Goal: Task Accomplishment & Management: Complete application form

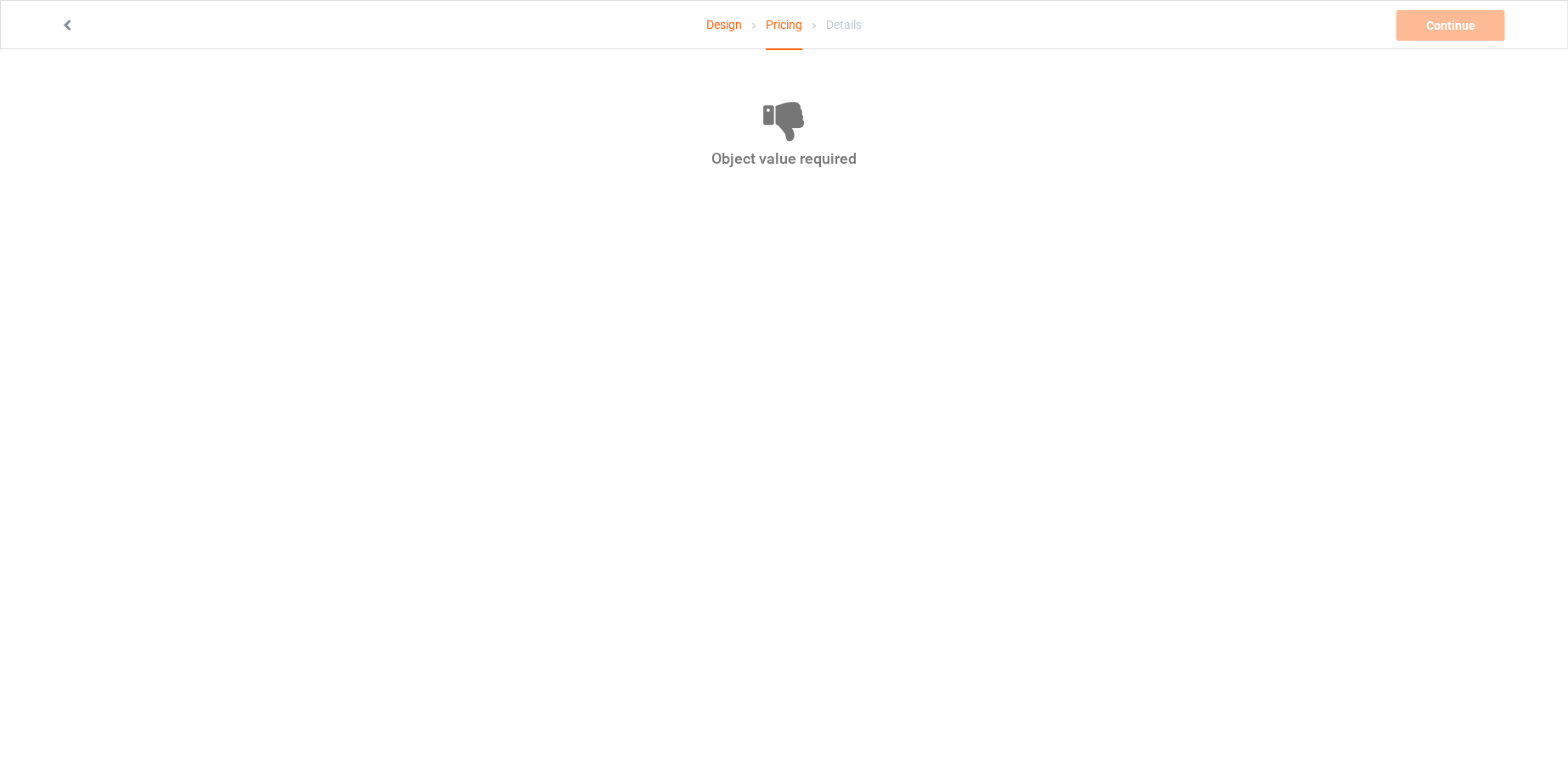
click at [66, 23] on icon at bounding box center [67, 23] width 15 height 12
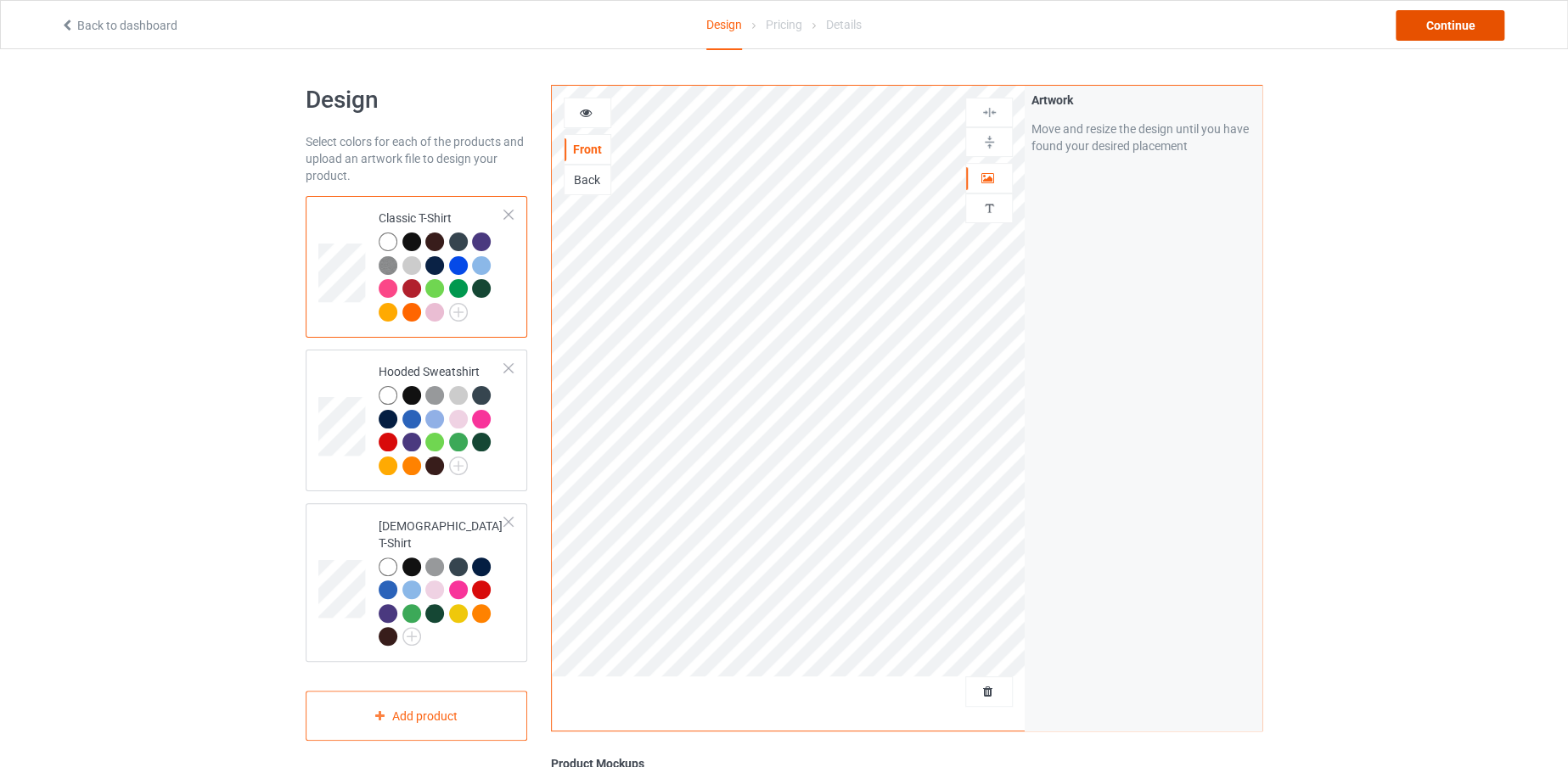
click at [1489, 27] on div "Continue" at bounding box center [1450, 25] width 108 height 31
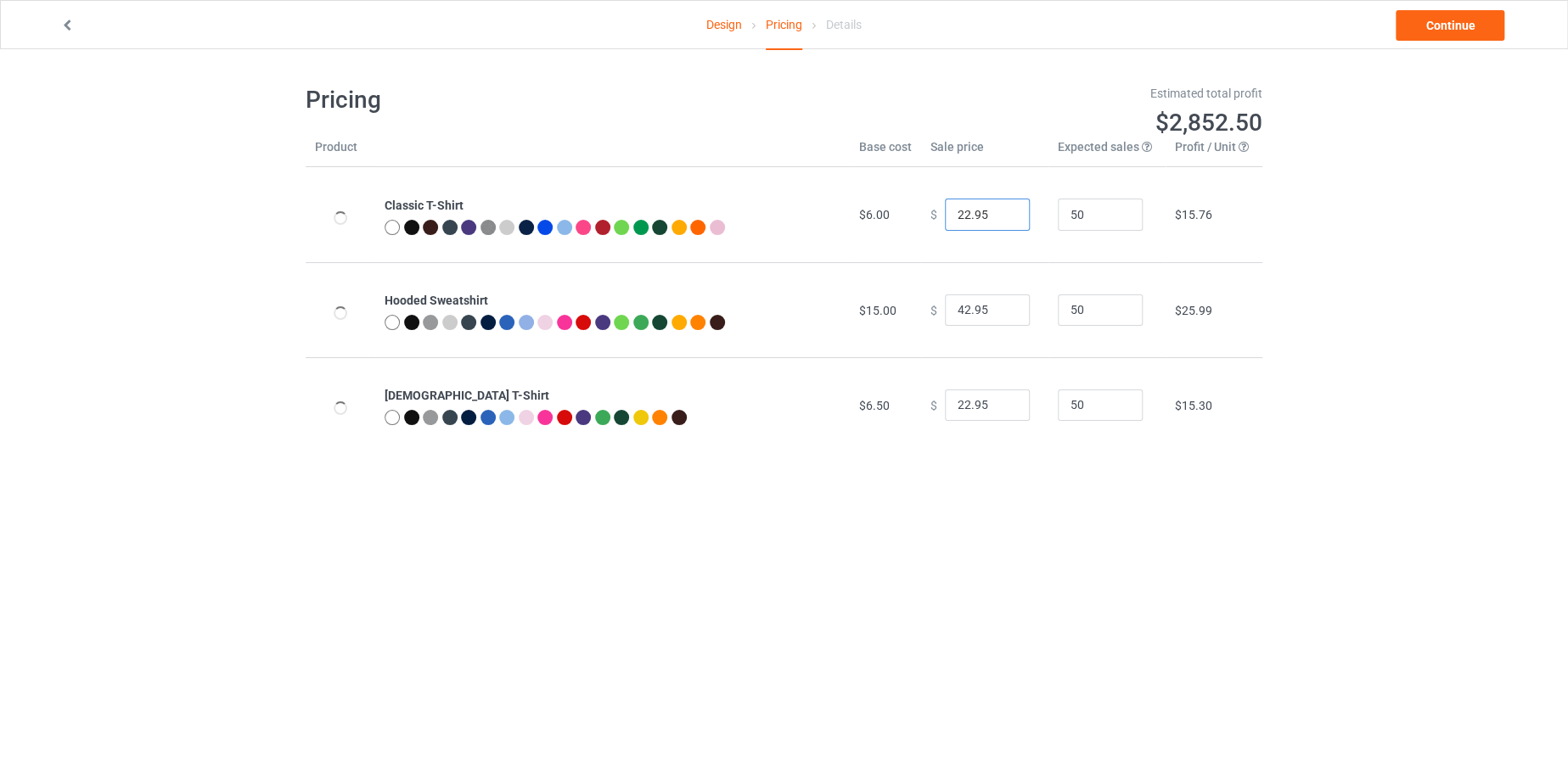
drag, startPoint x: 960, startPoint y: 208, endPoint x: 920, endPoint y: 209, distance: 40.0
click at [930, 209] on div "$ 22.95" at bounding box center [984, 215] width 108 height 32
type input "19.95"
drag, startPoint x: 958, startPoint y: 299, endPoint x: 942, endPoint y: 304, distance: 16.8
click at [945, 304] on input "42.95" at bounding box center [987, 310] width 85 height 32
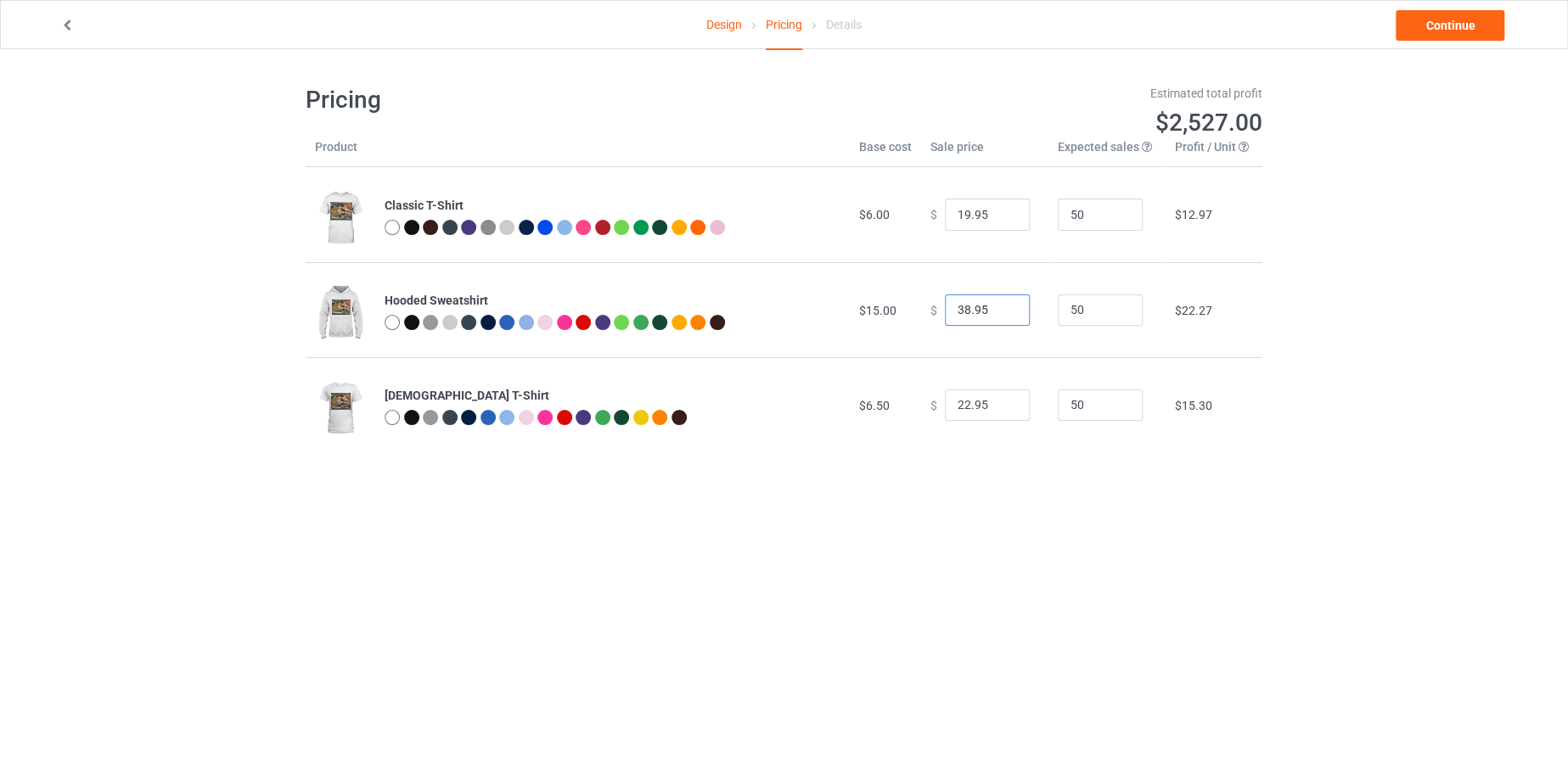
type input "38.95"
drag, startPoint x: 961, startPoint y: 404, endPoint x: 947, endPoint y: 406, distance: 14.1
click at [947, 406] on input "22.95" at bounding box center [987, 406] width 85 height 32
type input "19.95"
click at [1476, 13] on link "Continue" at bounding box center [1450, 25] width 108 height 31
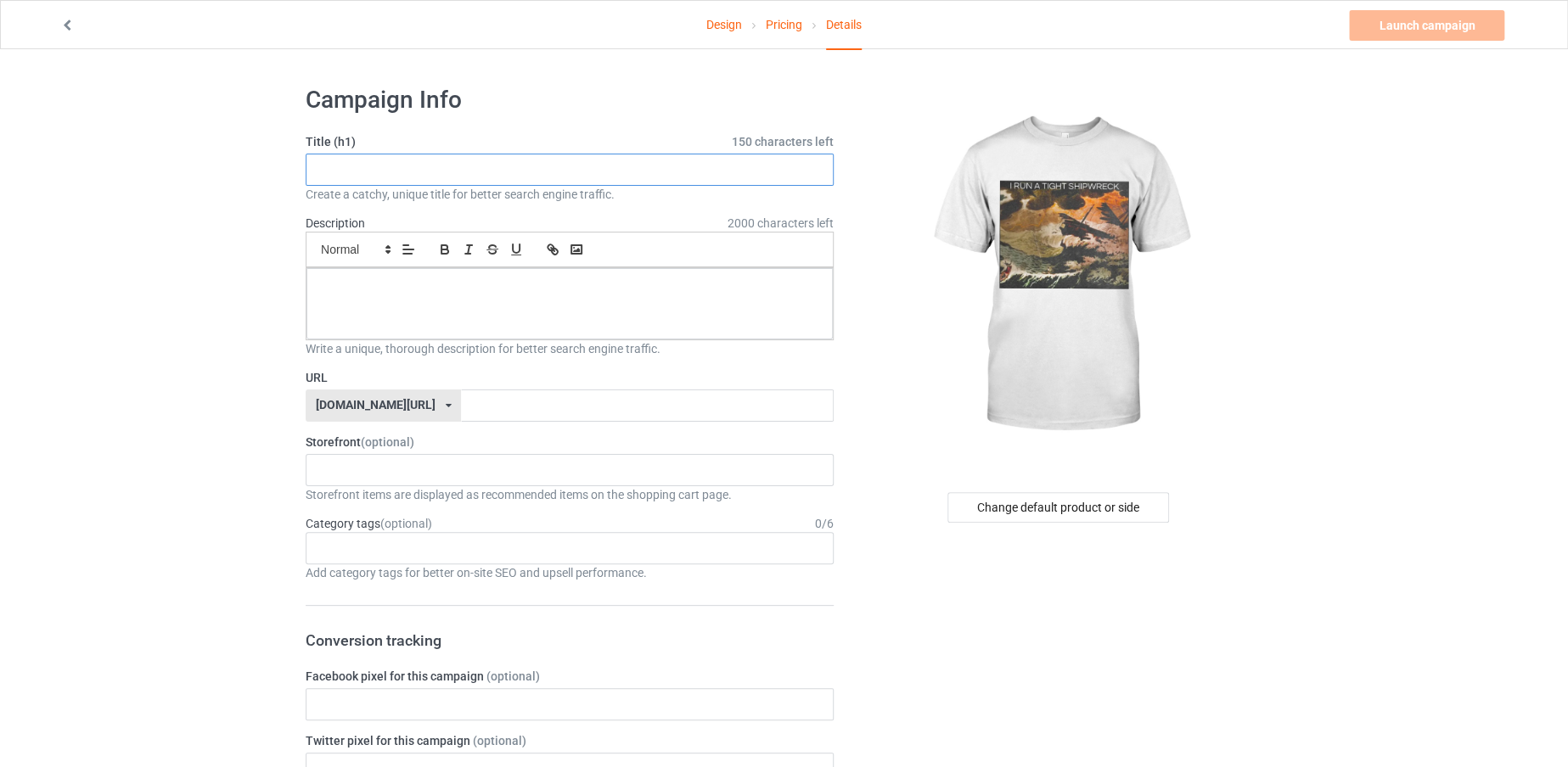
click at [577, 157] on input "text" at bounding box center [569, 169] width 528 height 32
paste input "I RUN A TIGHT SHIPWRECK"
type input "I RUN A TIGHT SHIPWRECK"
click at [568, 404] on input "text" at bounding box center [646, 406] width 371 height 32
paste input "I RUN A TIGHT SHIPWRECK"
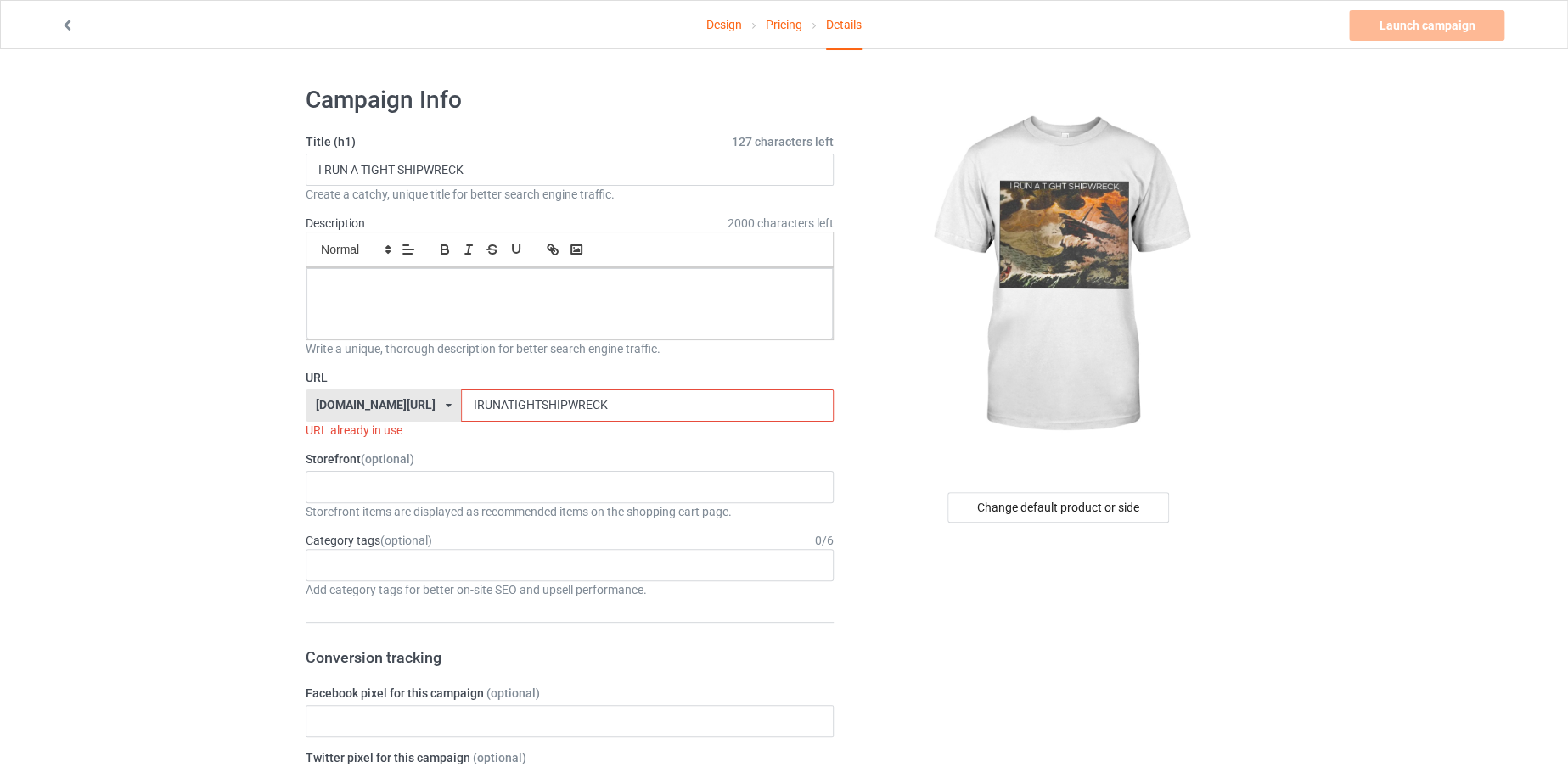
type input "IRUNATIGHTSHIPWRECK"
click at [597, 314] on div at bounding box center [569, 303] width 526 height 71
click at [365, 281] on p "LIMITE DEDITION" at bounding box center [569, 288] width 499 height 16
click at [571, 411] on input "IRUNATIGHTSHIPWRECK" at bounding box center [646, 406] width 371 height 32
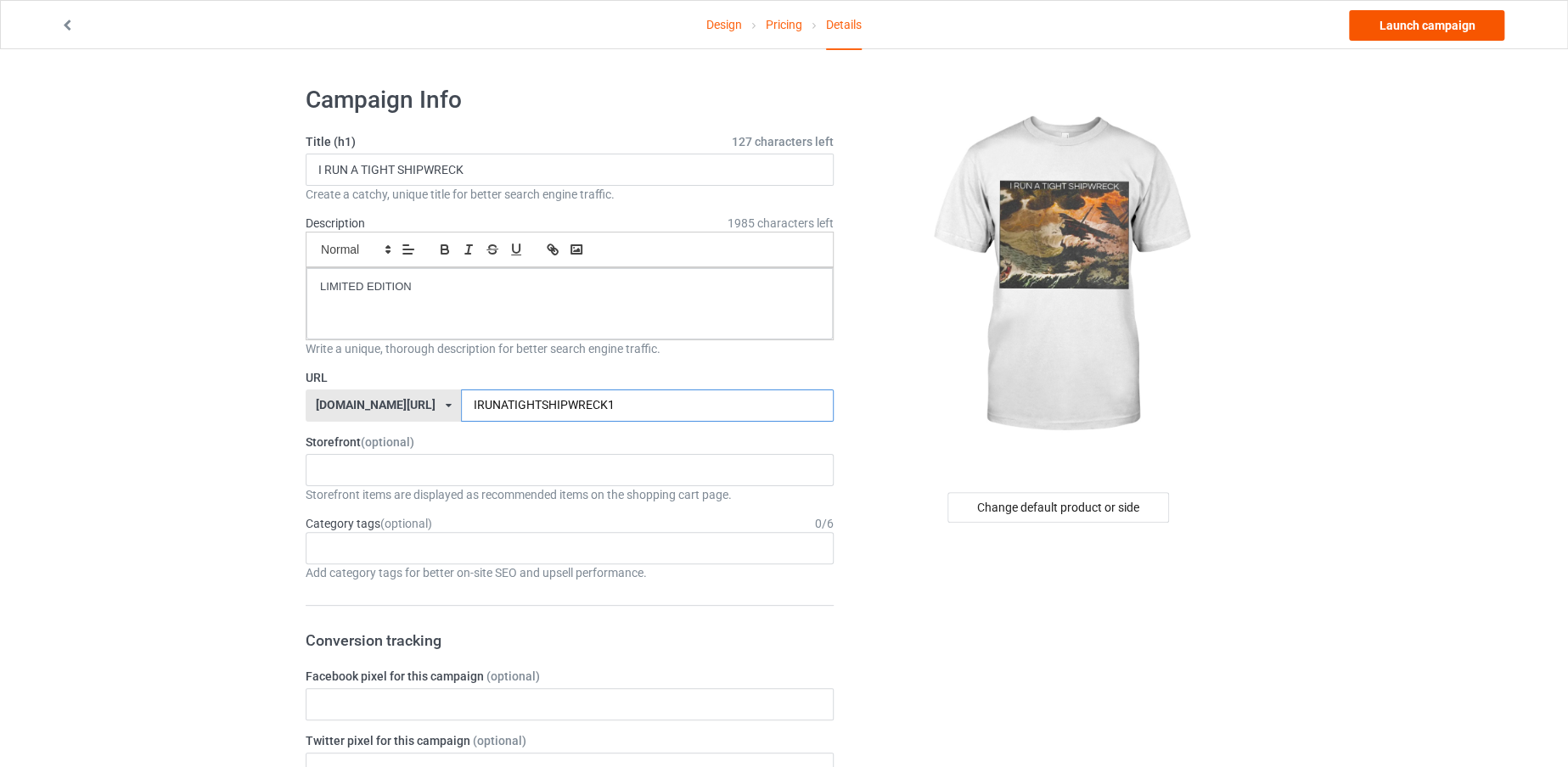
type input "IRUNATIGHTSHIPWRECK1"
click at [1431, 20] on link "Launch campaign" at bounding box center [1426, 25] width 156 height 31
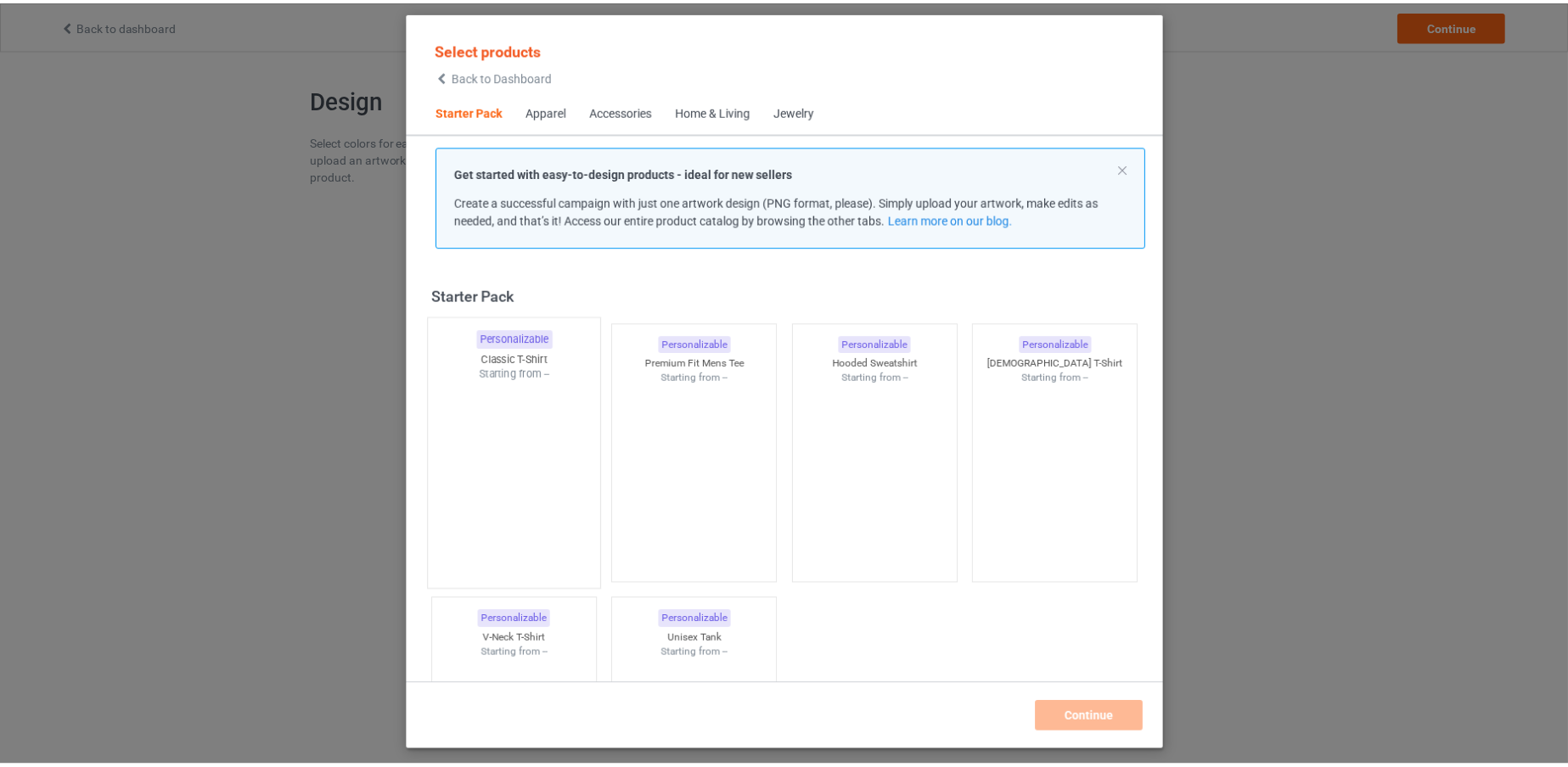
scroll to position [22, 0]
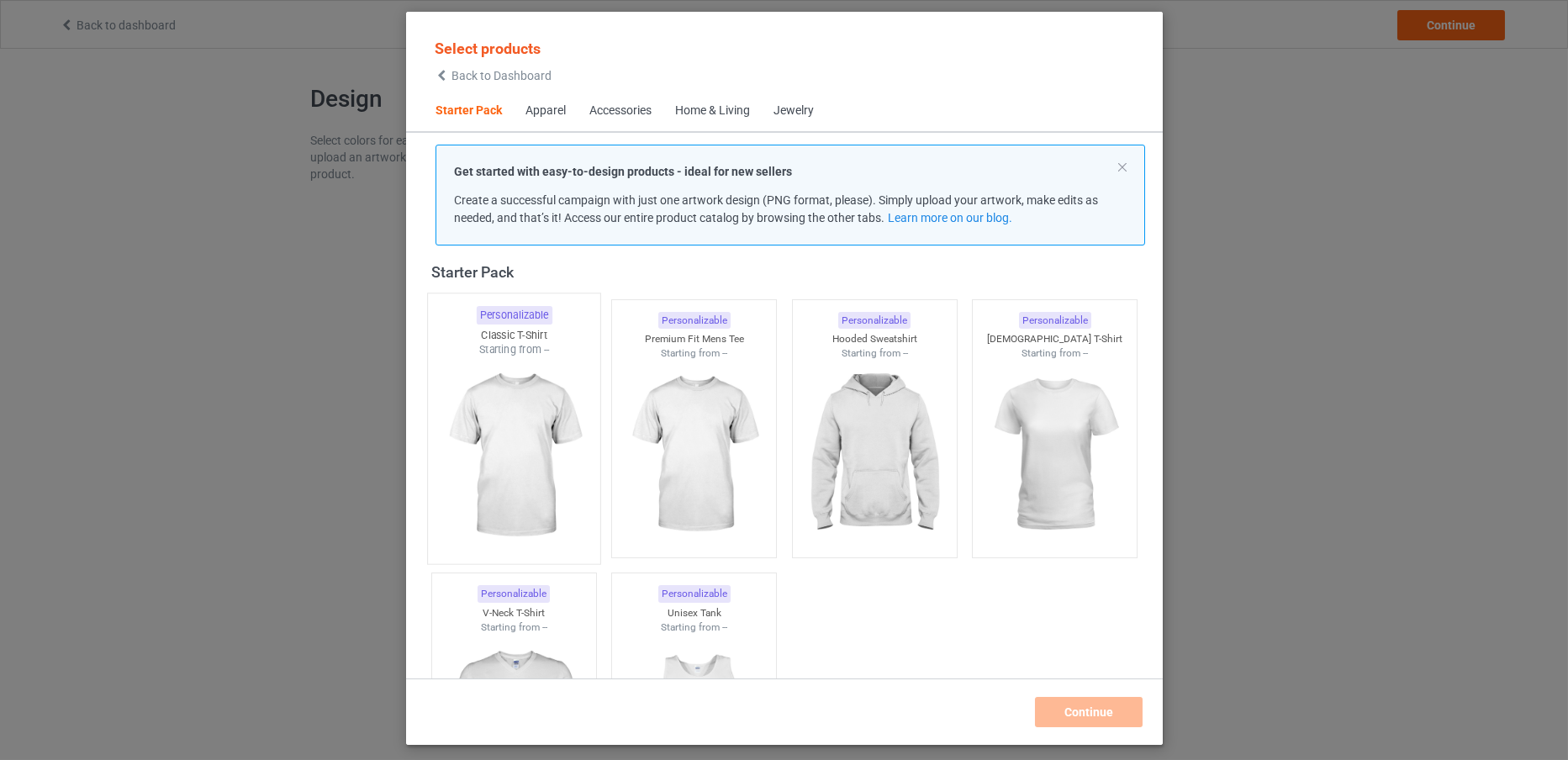
click at [514, 440] on img at bounding box center [514, 456] width 158 height 198
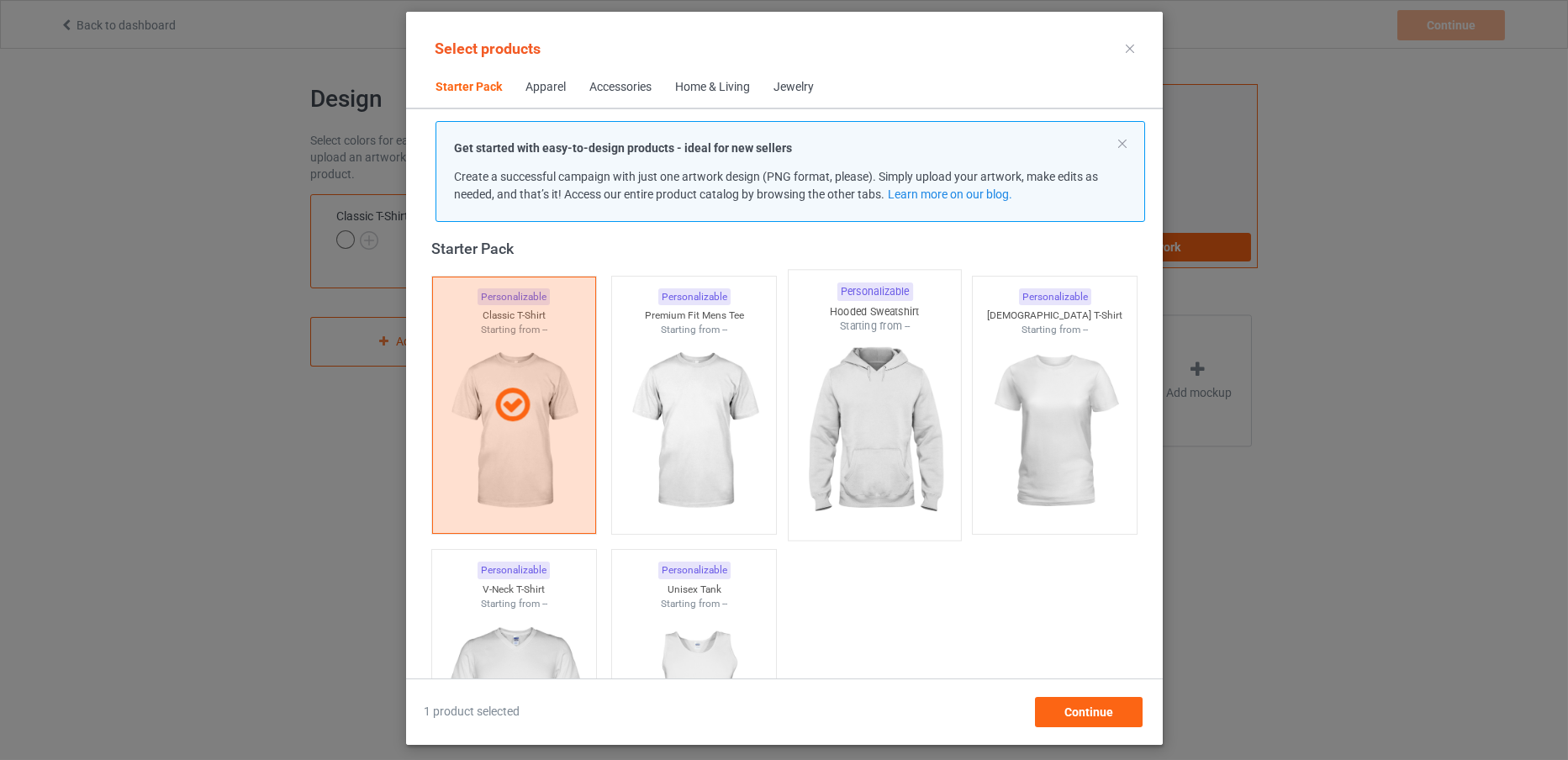
click at [842, 471] on img at bounding box center [874, 432] width 158 height 198
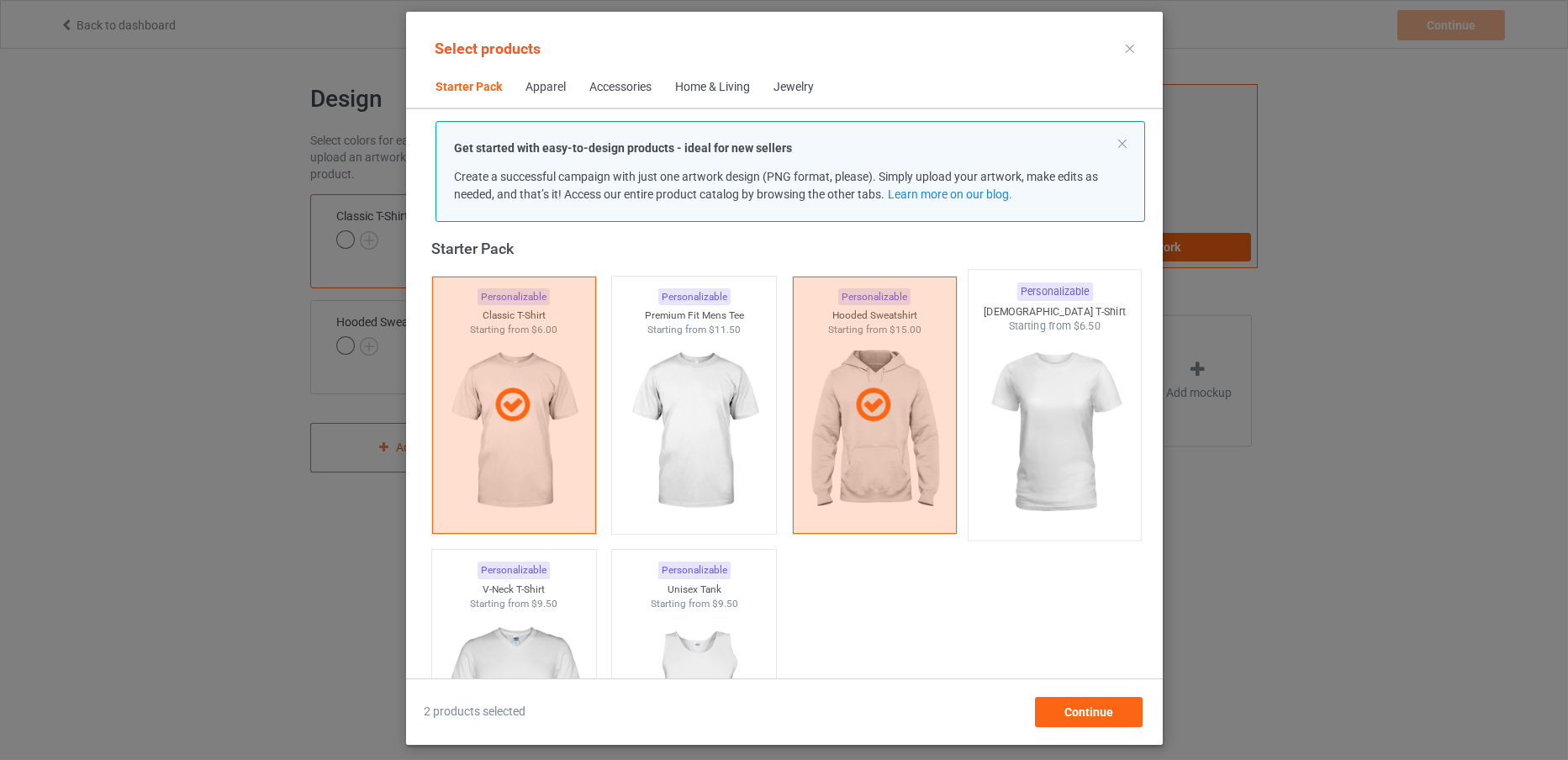
click at [1026, 438] on img at bounding box center [1055, 432] width 158 height 198
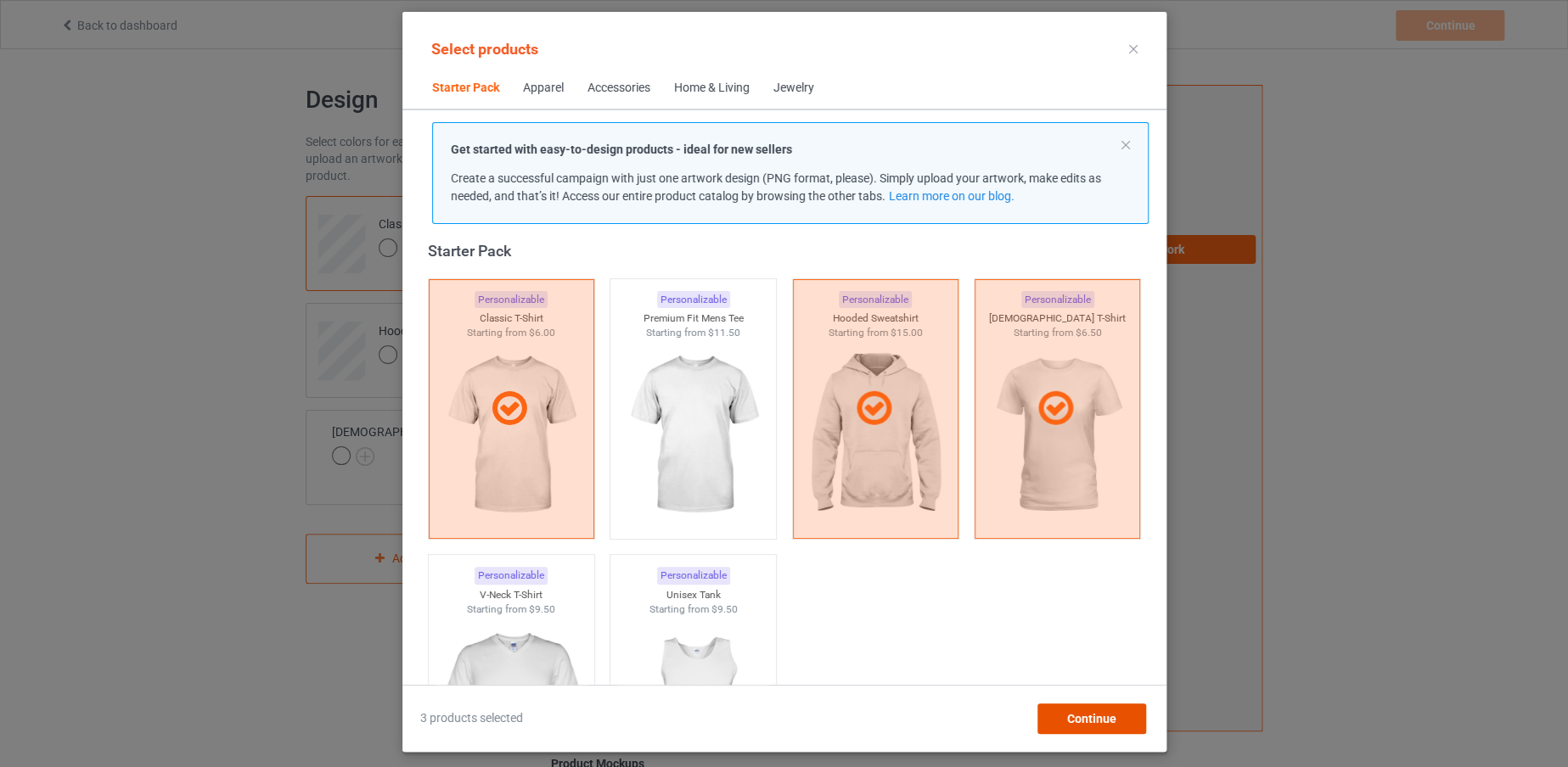
click at [1084, 715] on span "Continue" at bounding box center [1090, 719] width 49 height 14
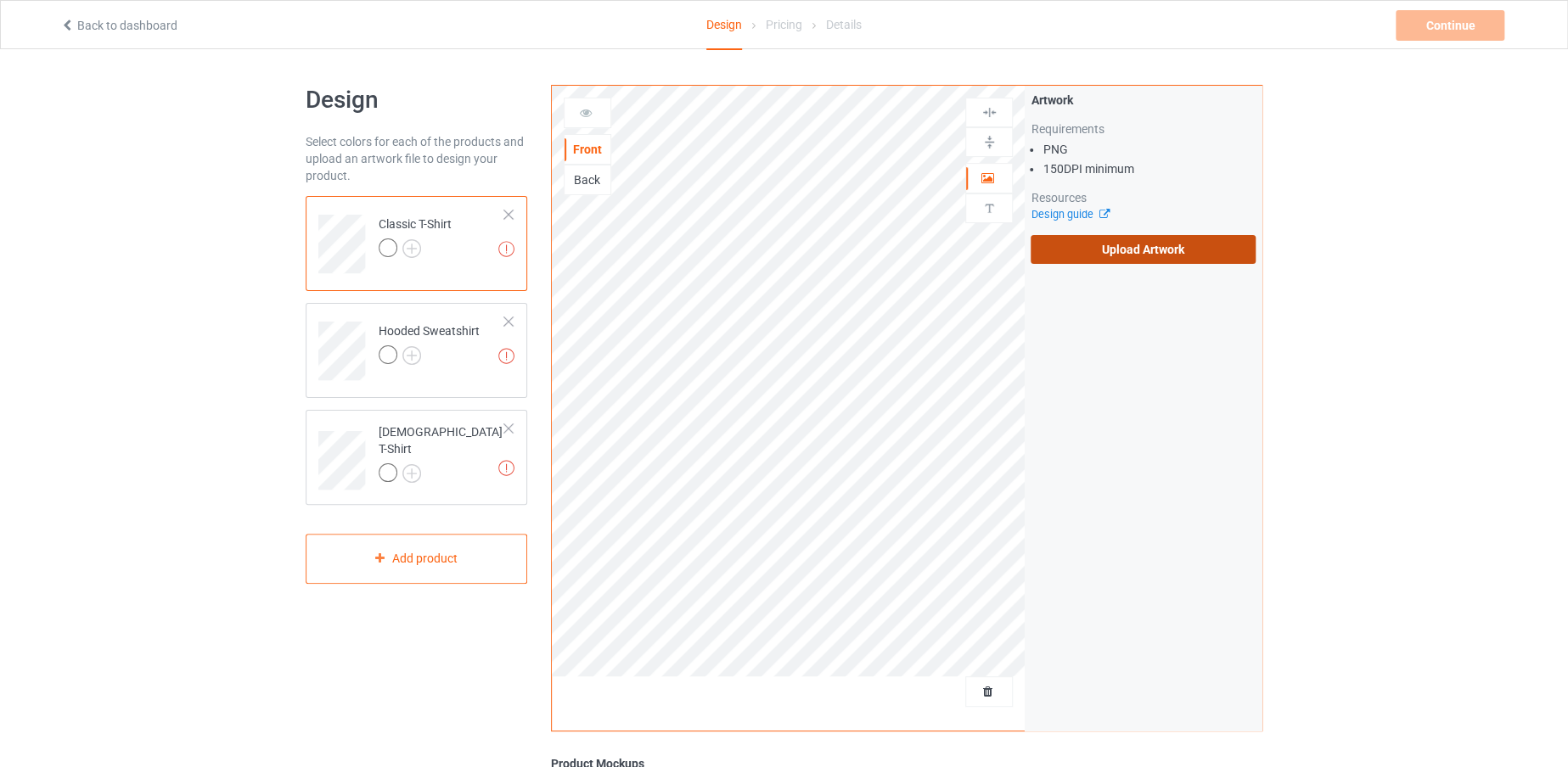
click at [1095, 254] on label "Upload Artwork" at bounding box center [1143, 249] width 225 height 29
click at [0, 0] on input "Upload Artwork" at bounding box center [0, 0] width 0 height 0
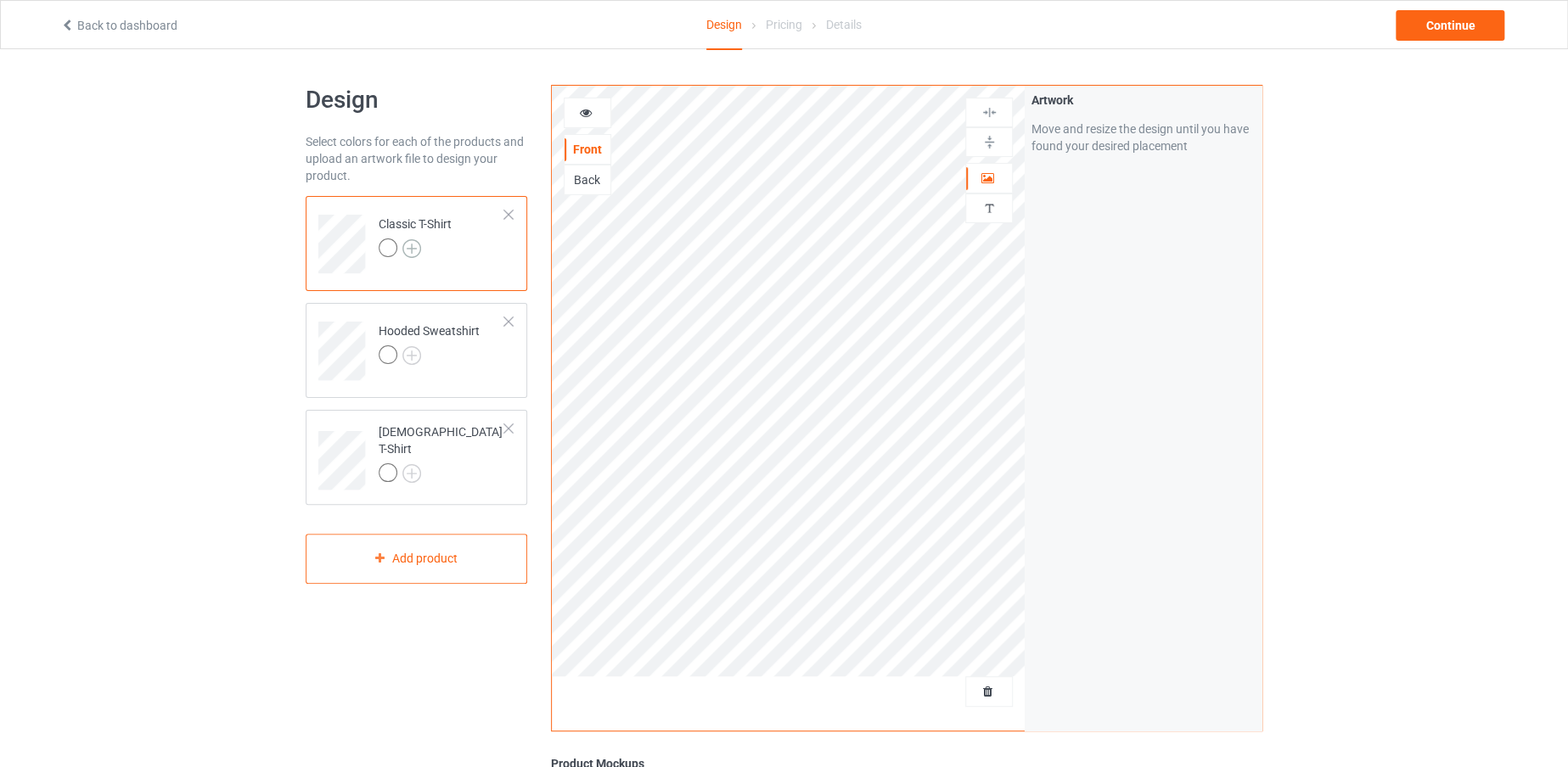
click at [412, 242] on img at bounding box center [411, 248] width 19 height 19
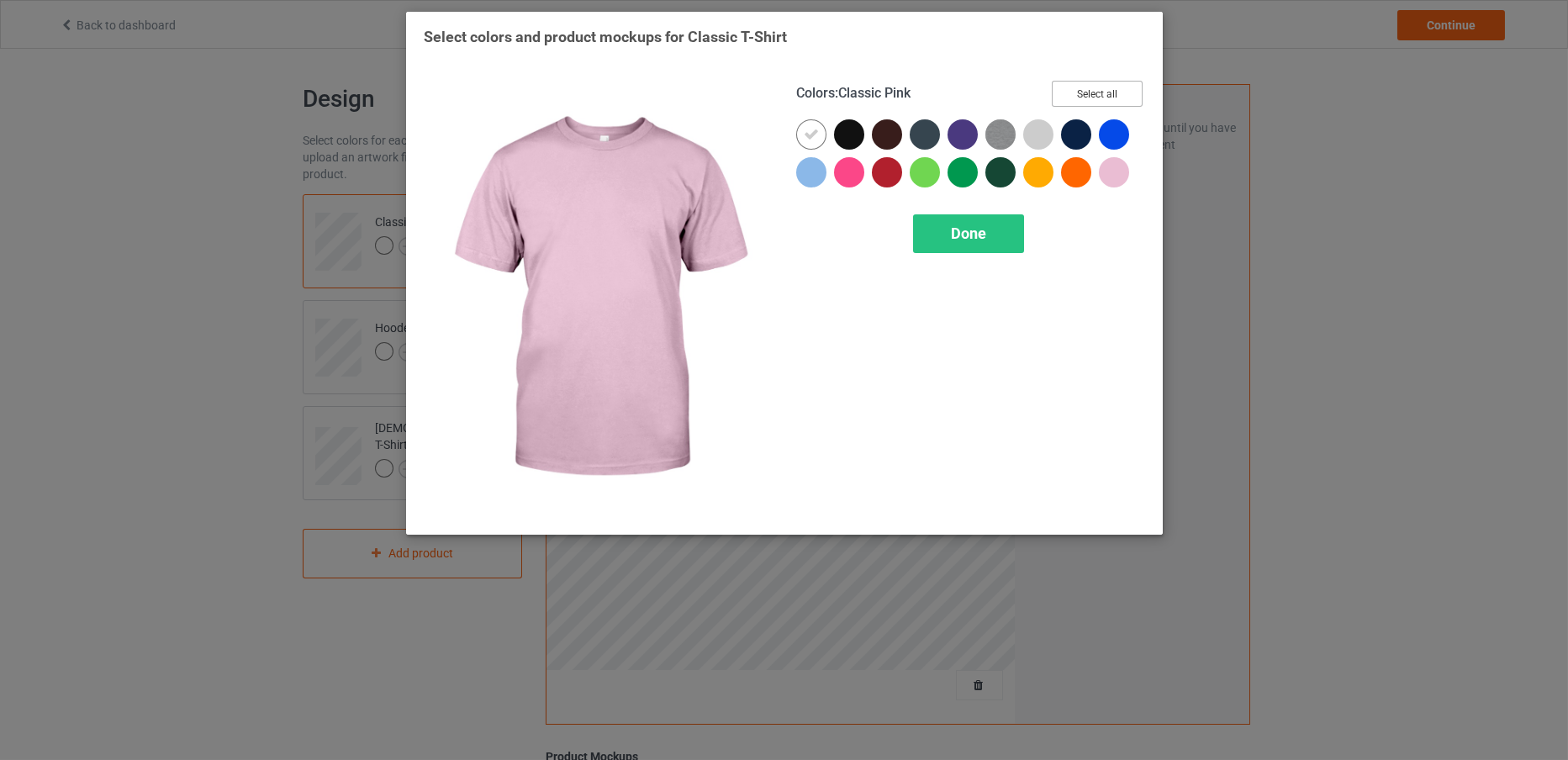
click at [1125, 95] on button "Select all" at bounding box center [1097, 94] width 91 height 26
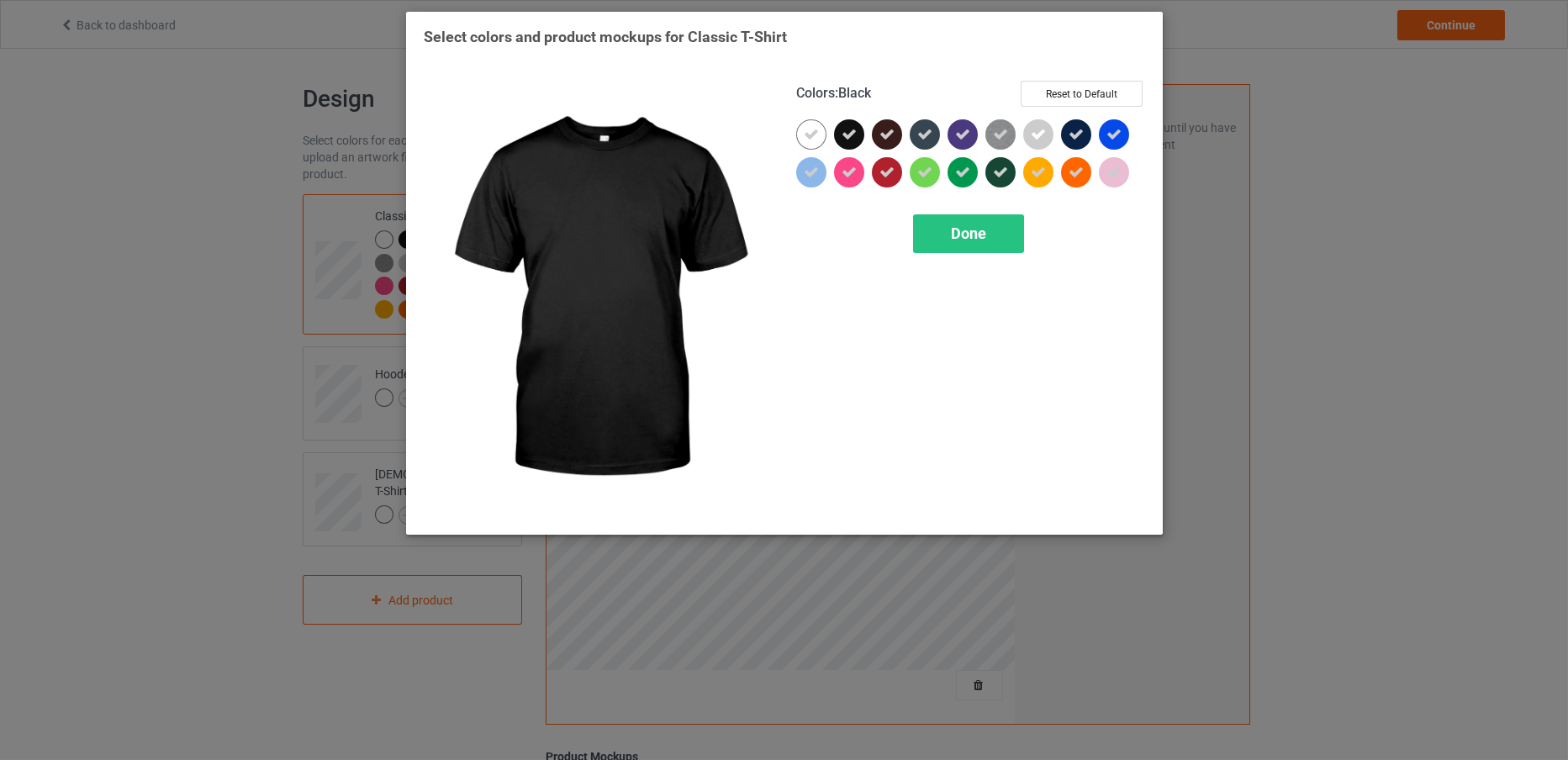
click at [848, 121] on div at bounding box center [849, 134] width 30 height 30
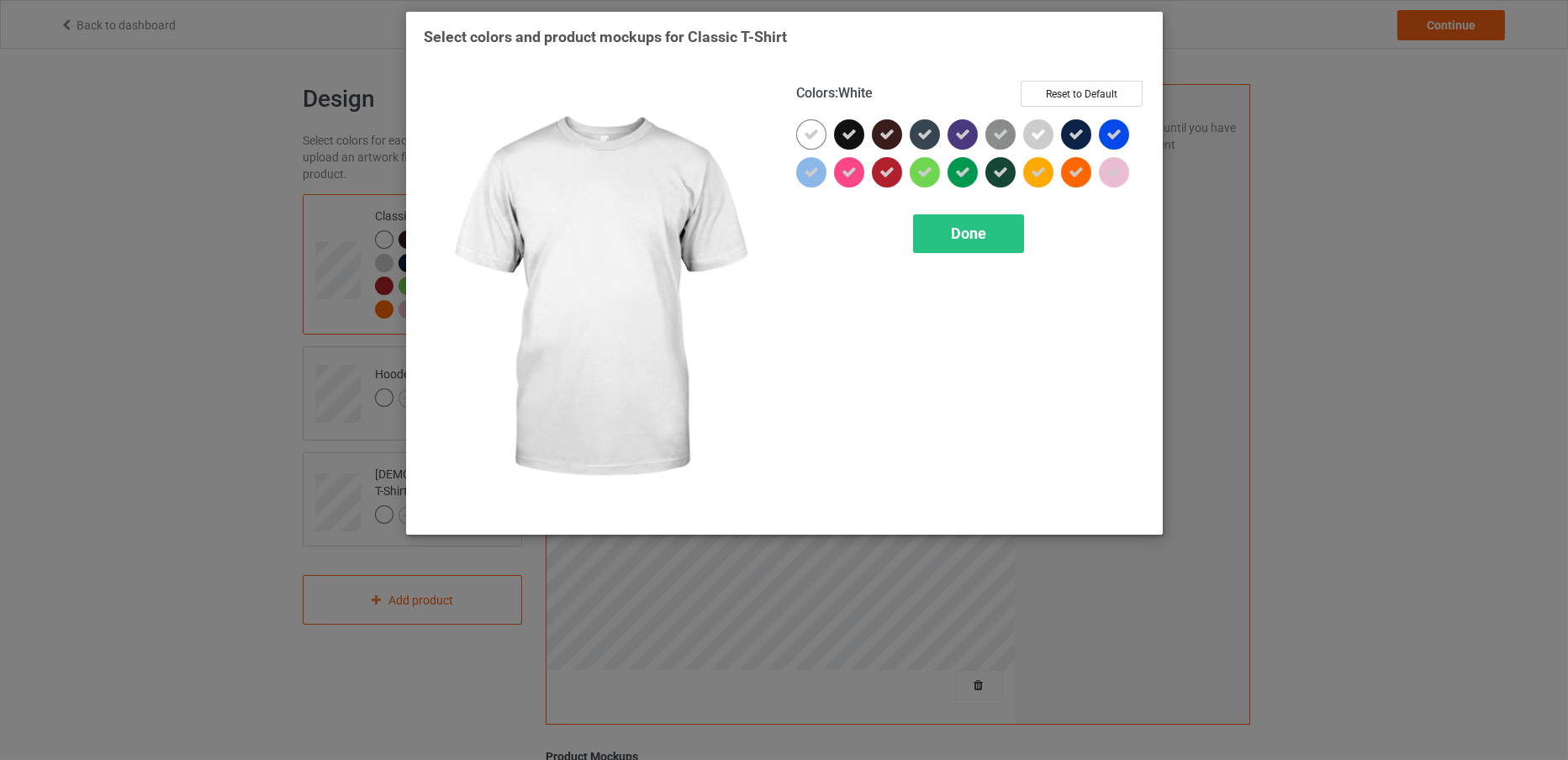
click at [816, 127] on icon at bounding box center [812, 135] width 16 height 16
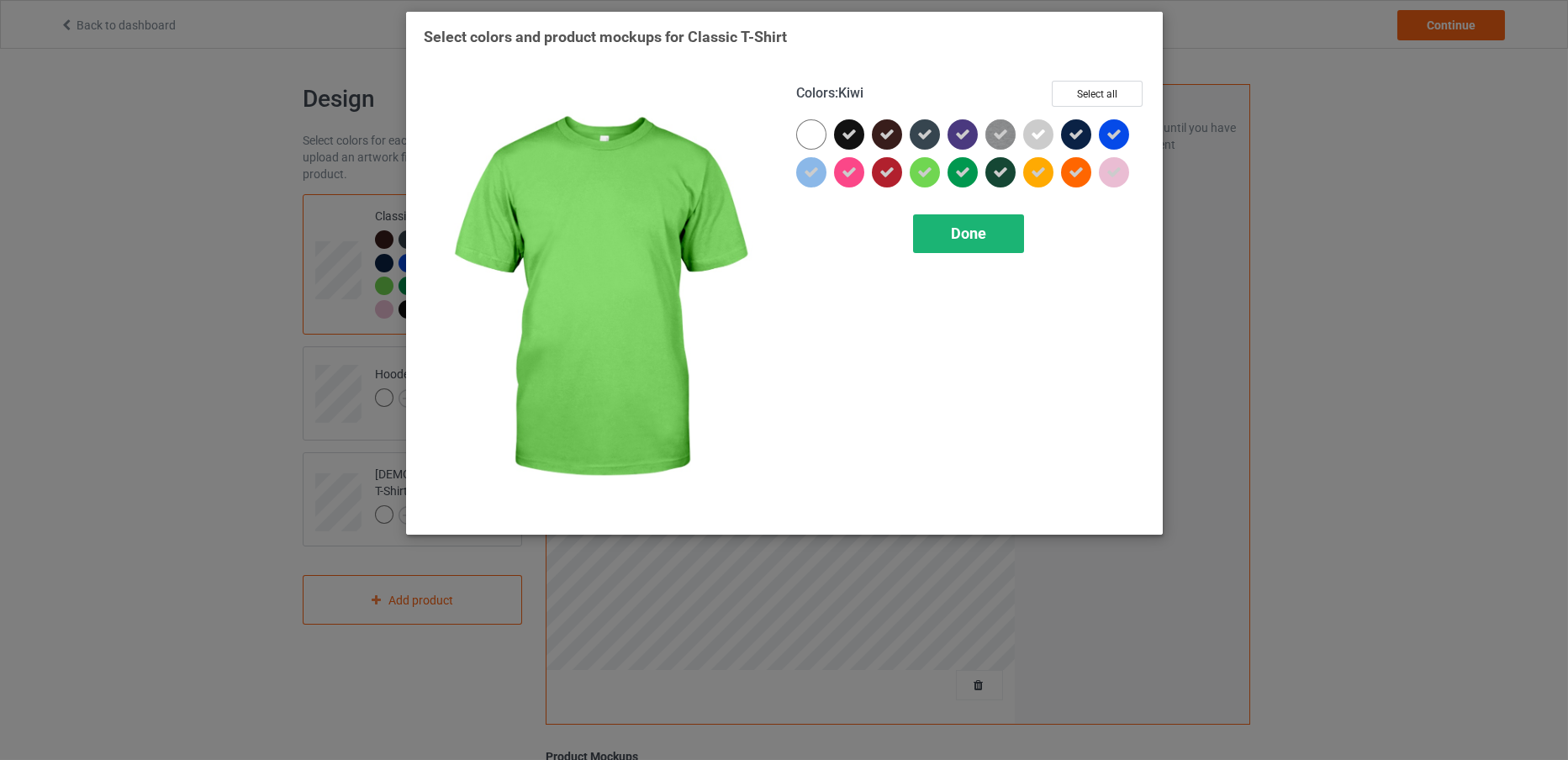
click at [982, 234] on span "Done" at bounding box center [969, 233] width 35 height 18
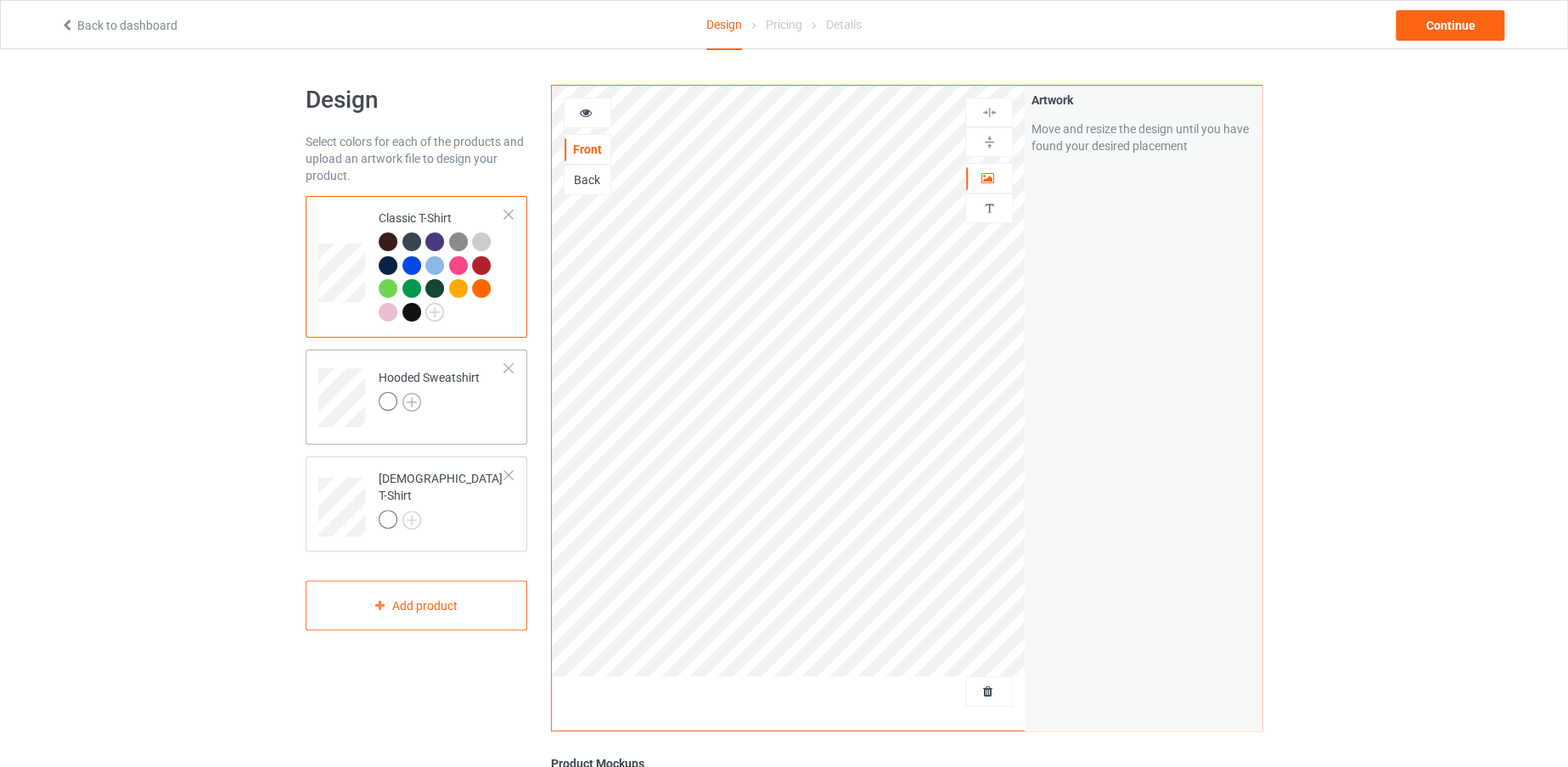
click at [409, 406] on img at bounding box center [411, 402] width 19 height 19
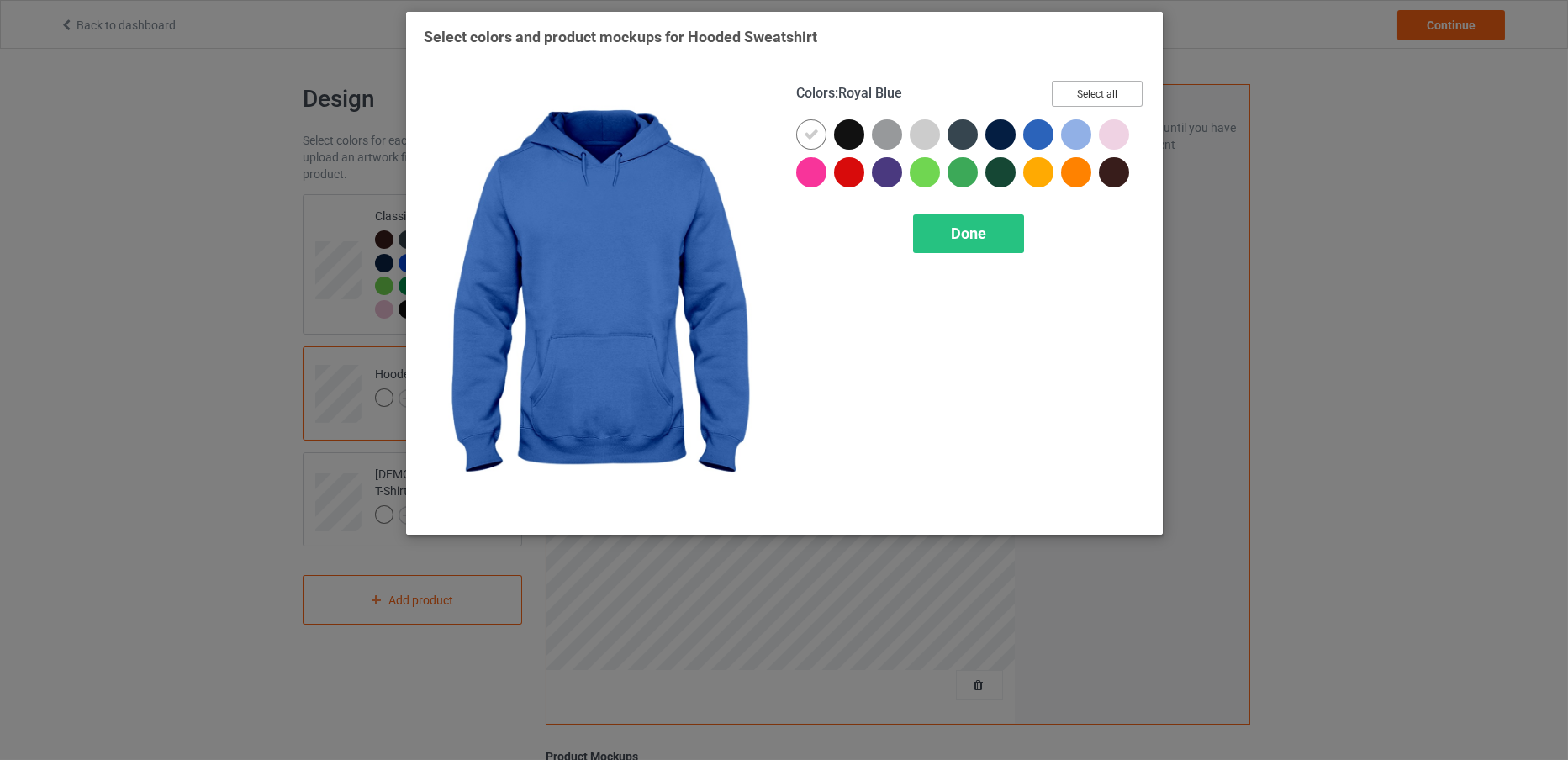
click at [1067, 81] on button "Select all" at bounding box center [1097, 94] width 91 height 26
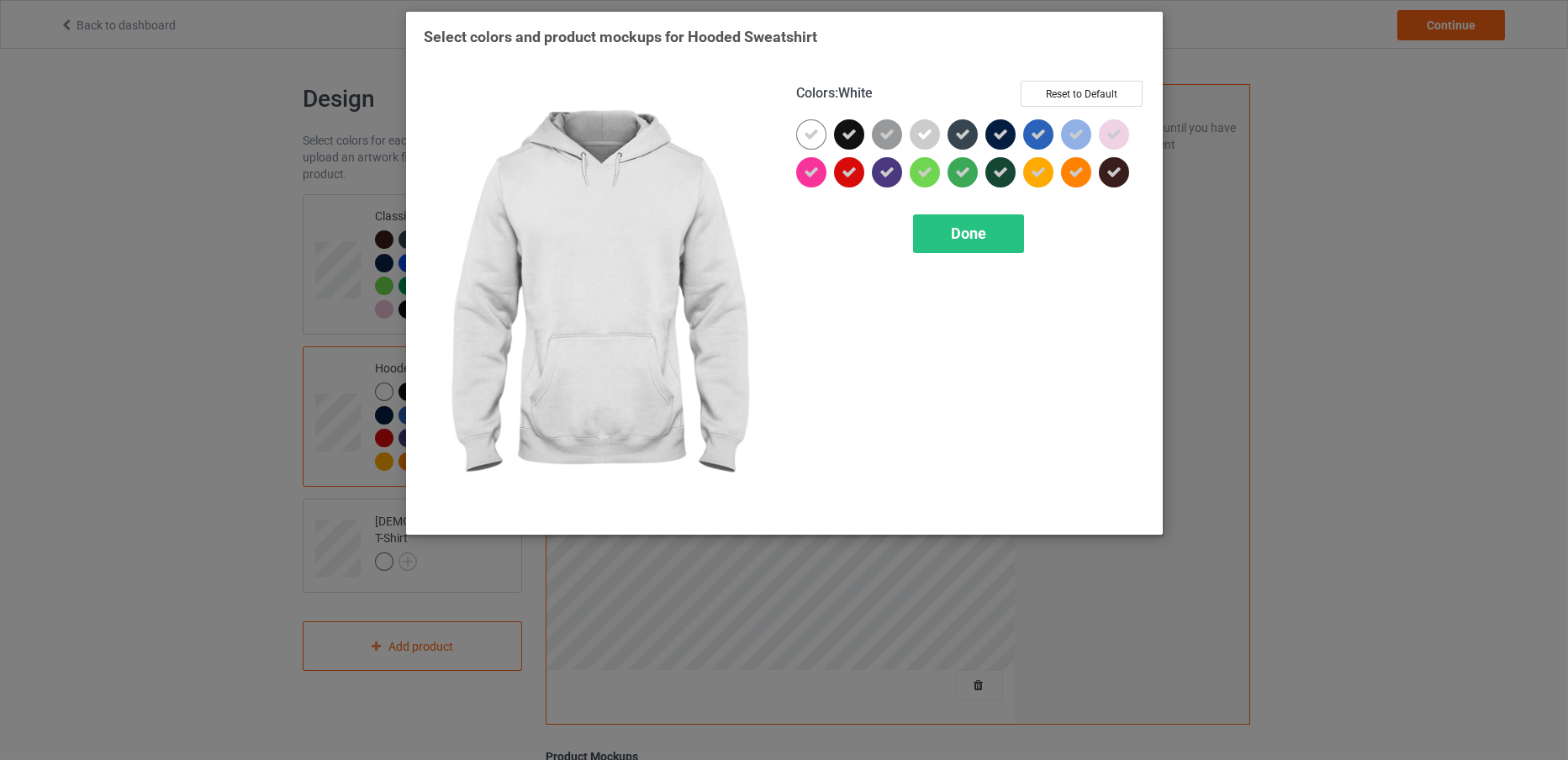
click at [802, 129] on div at bounding box center [811, 134] width 30 height 30
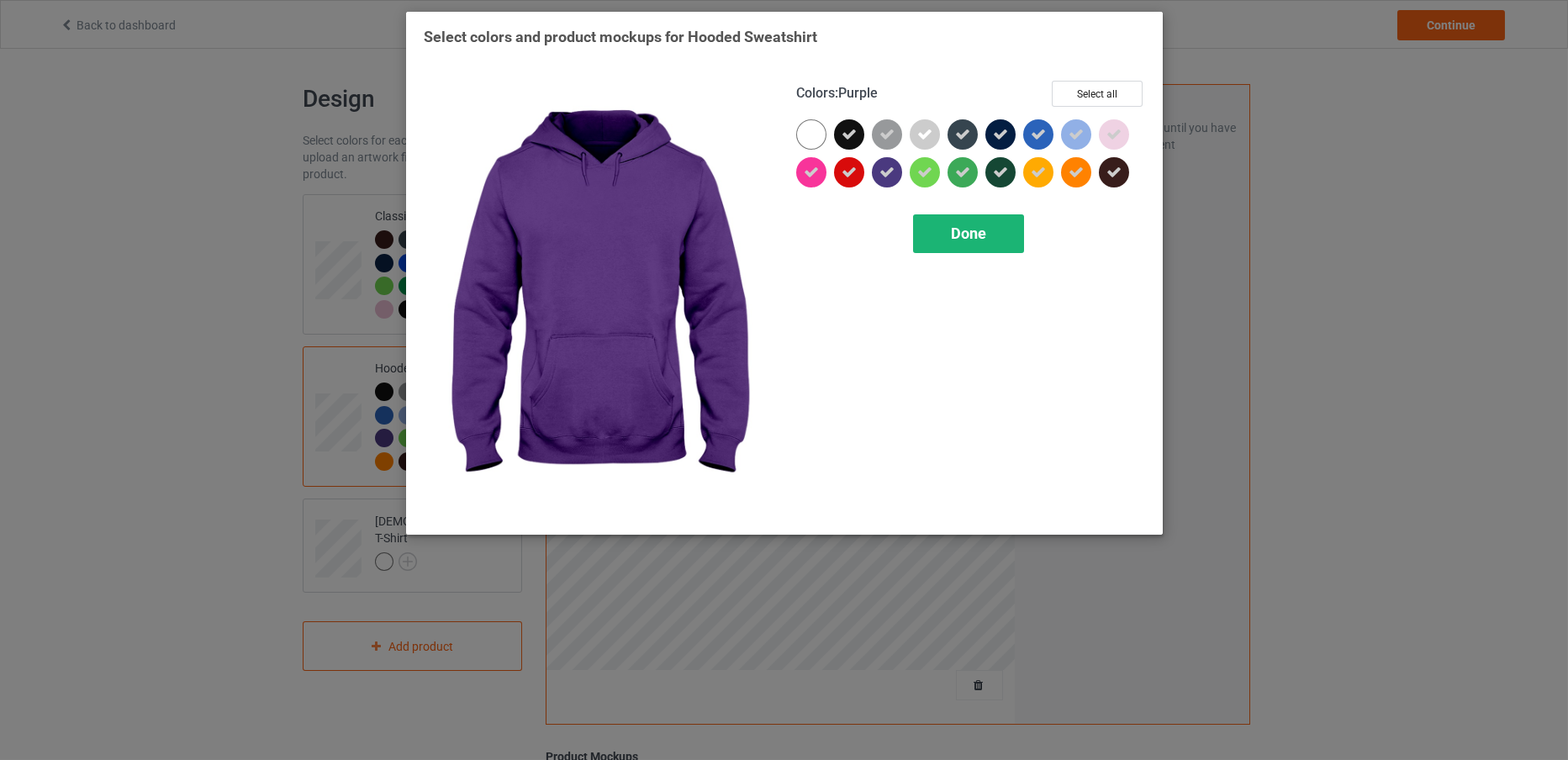
click at [934, 234] on div "Done" at bounding box center [969, 234] width 111 height 39
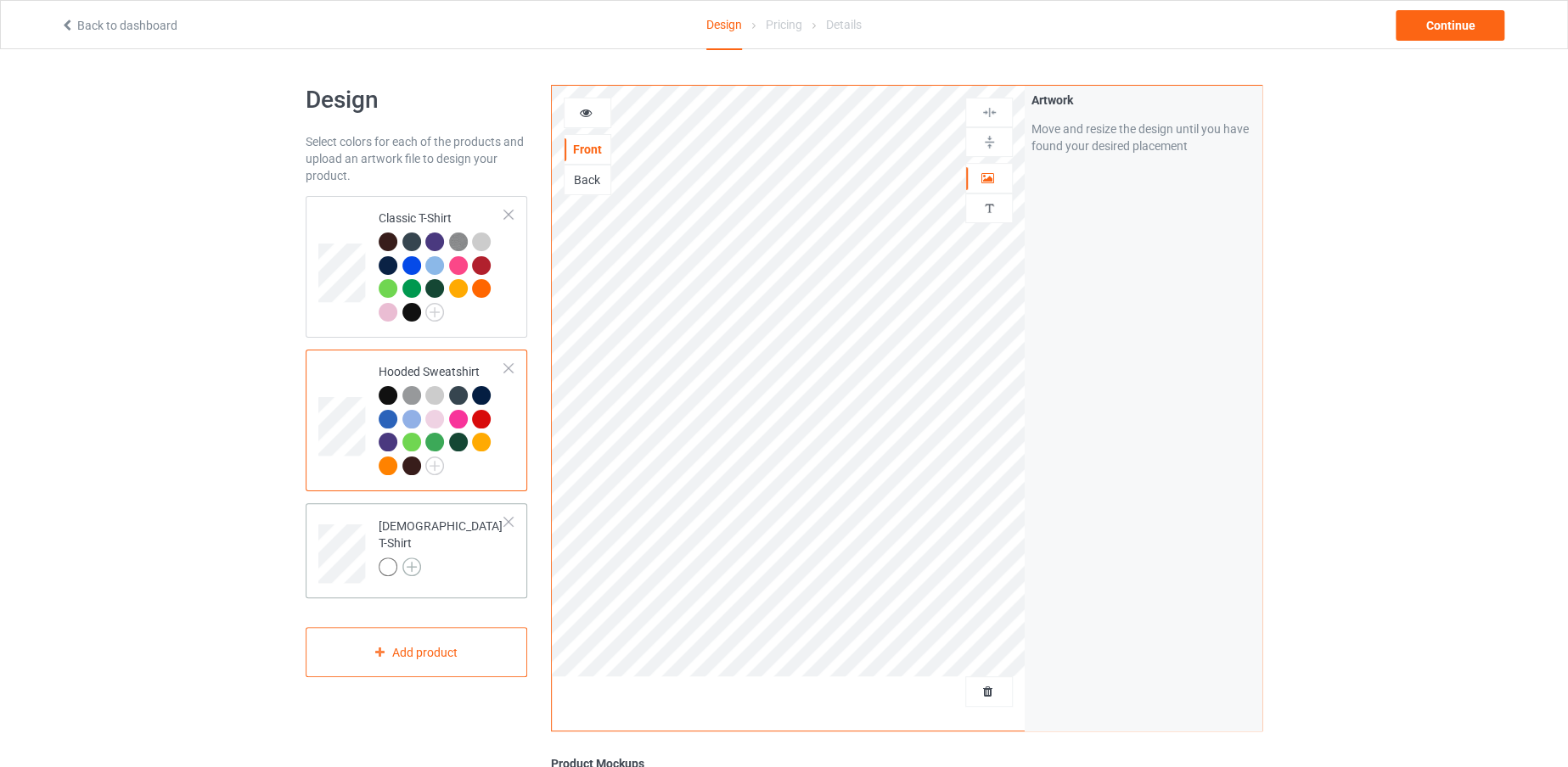
click at [419, 557] on img at bounding box center [411, 566] width 19 height 19
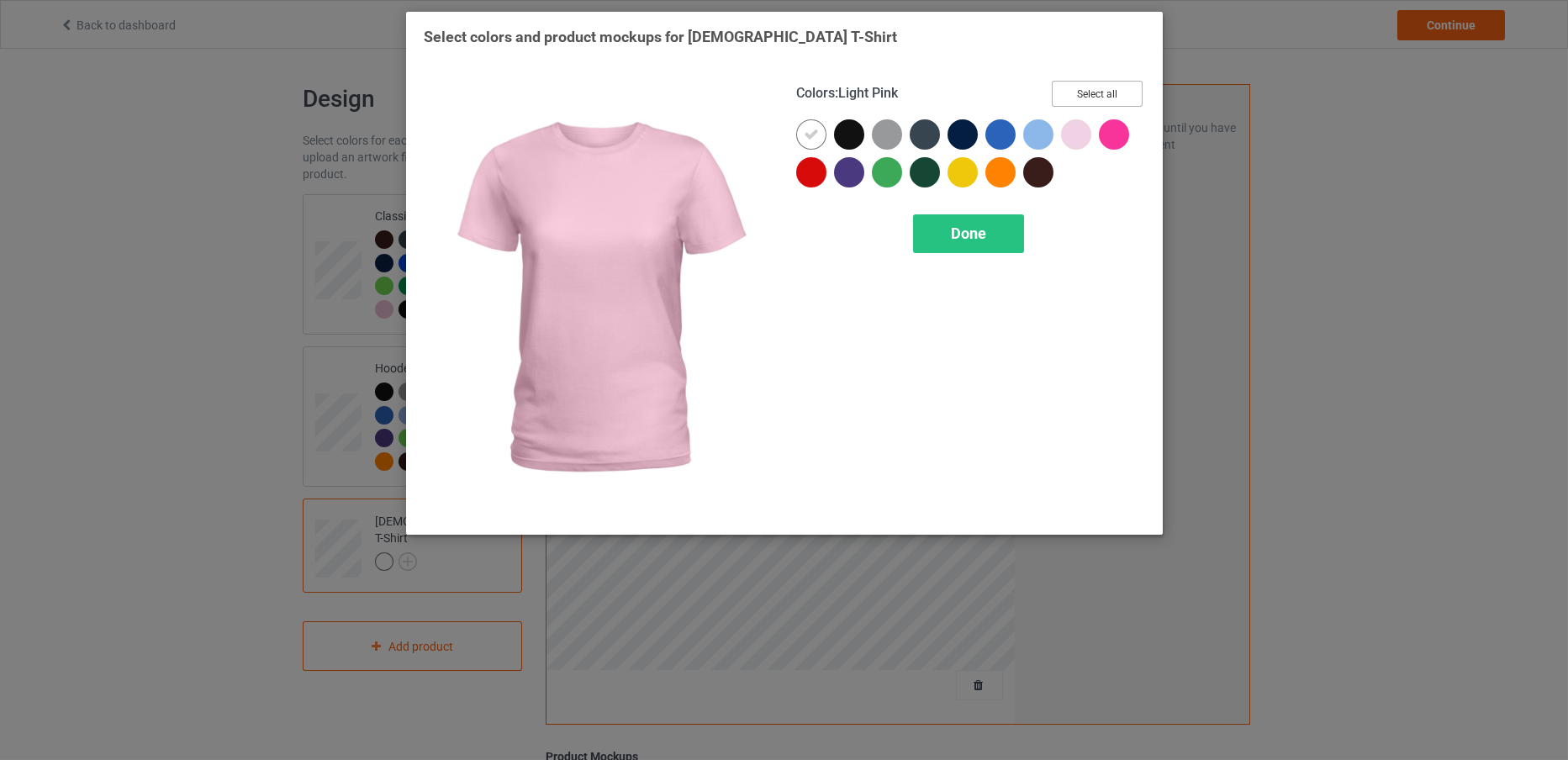
click at [1078, 92] on button "Select all" at bounding box center [1097, 94] width 91 height 26
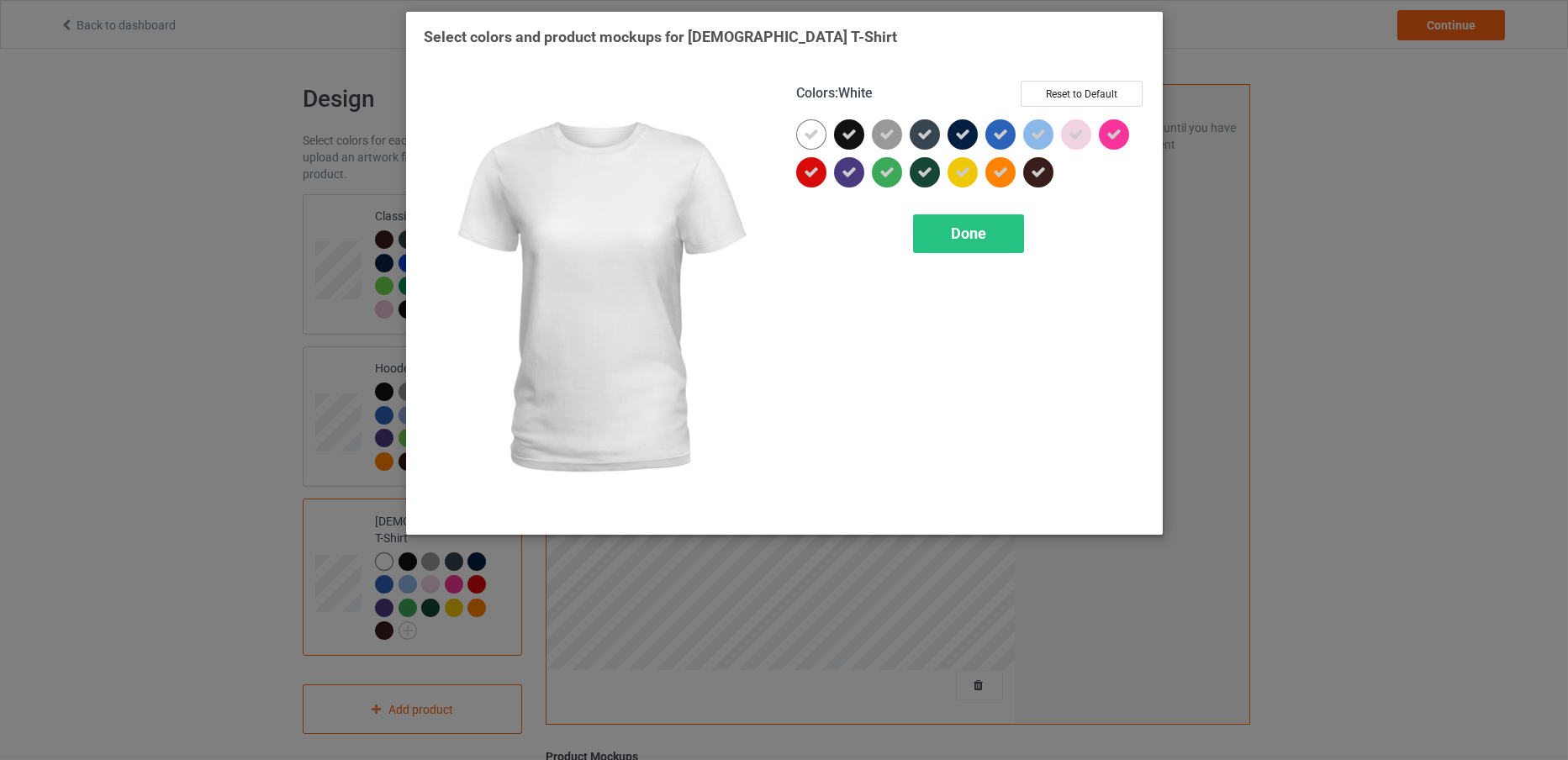
click at [799, 135] on div at bounding box center [811, 134] width 30 height 30
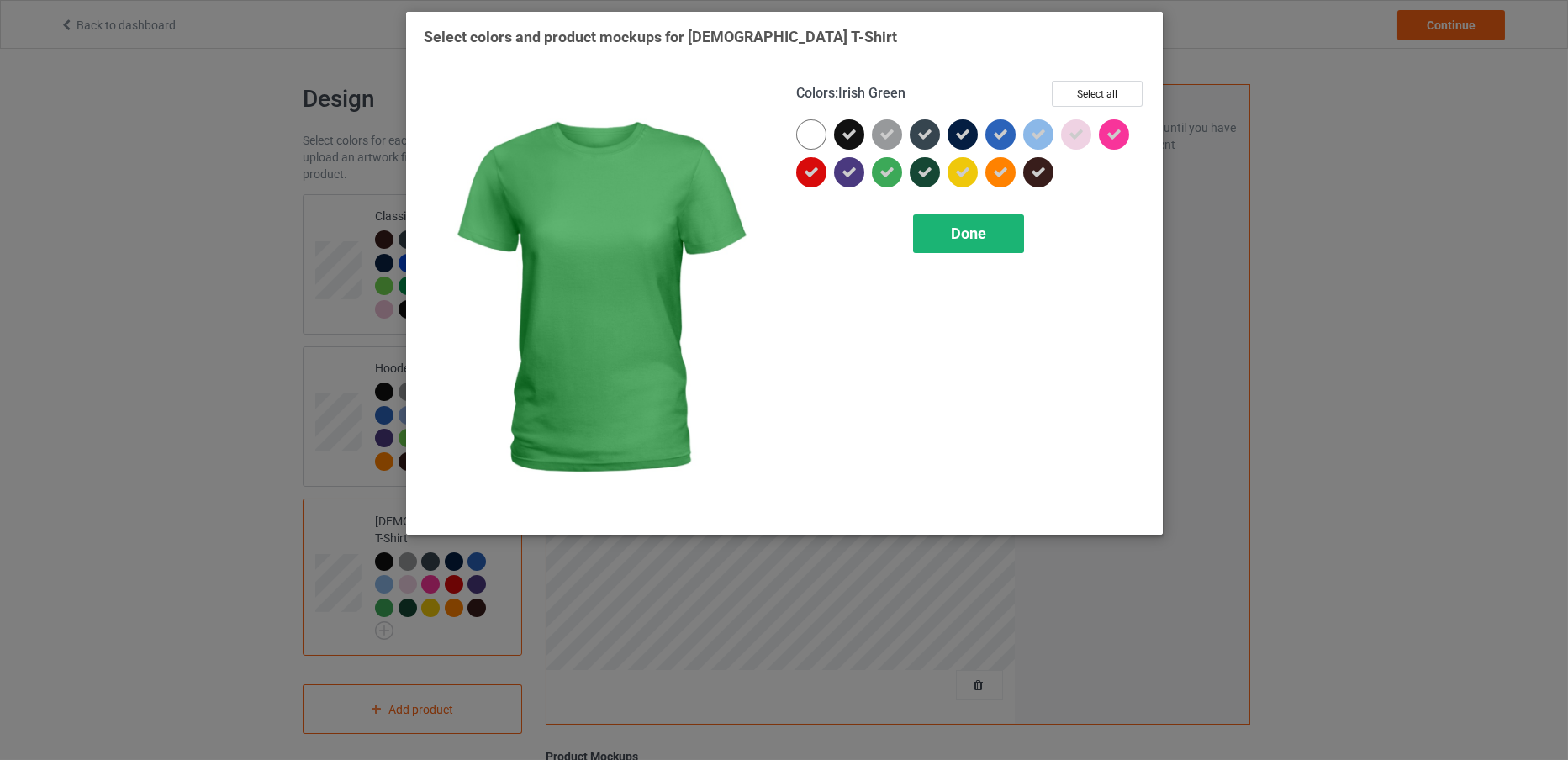
click at [941, 223] on div "Done" at bounding box center [969, 234] width 111 height 39
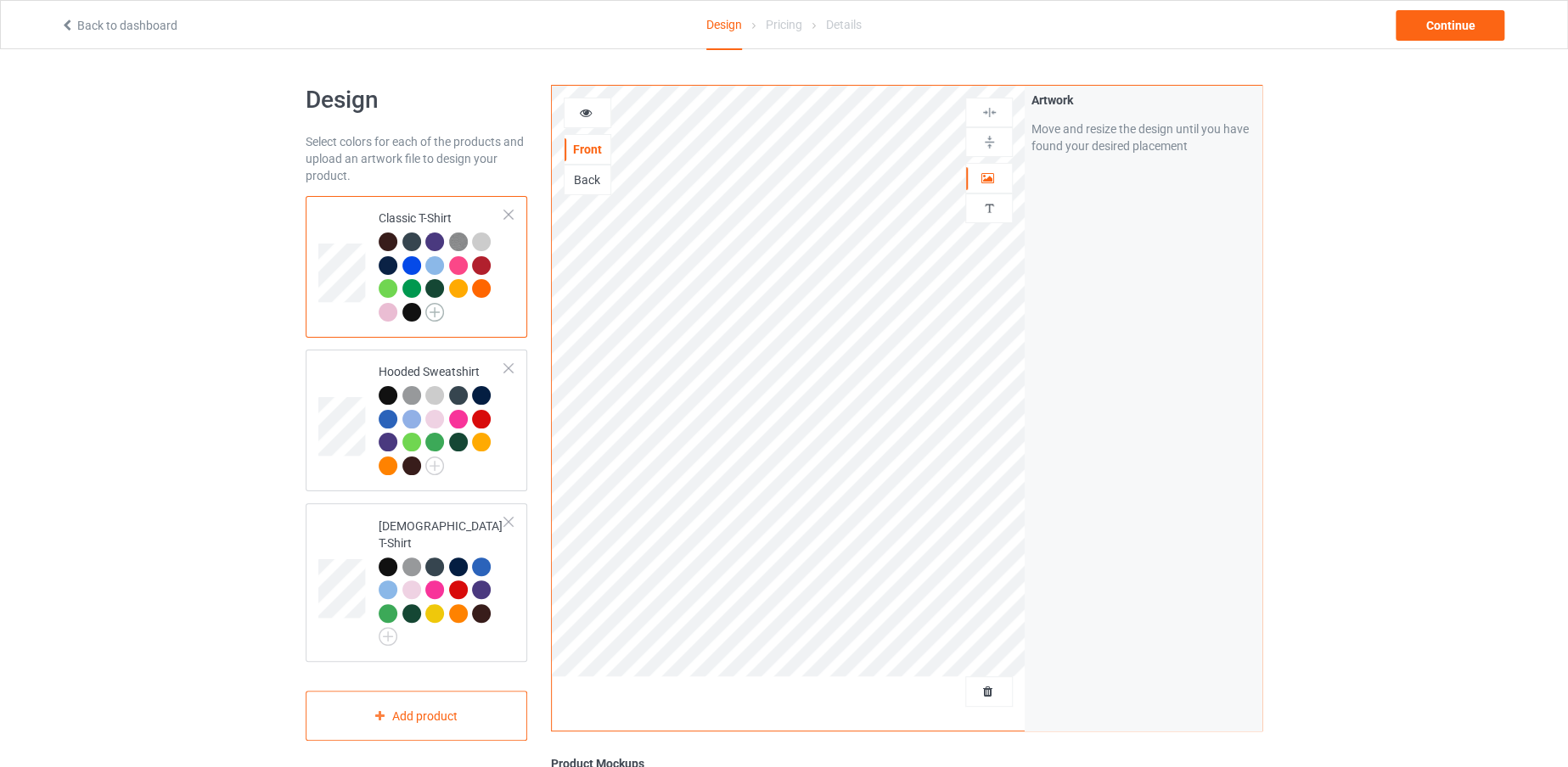
click at [433, 314] on img at bounding box center [434, 312] width 19 height 19
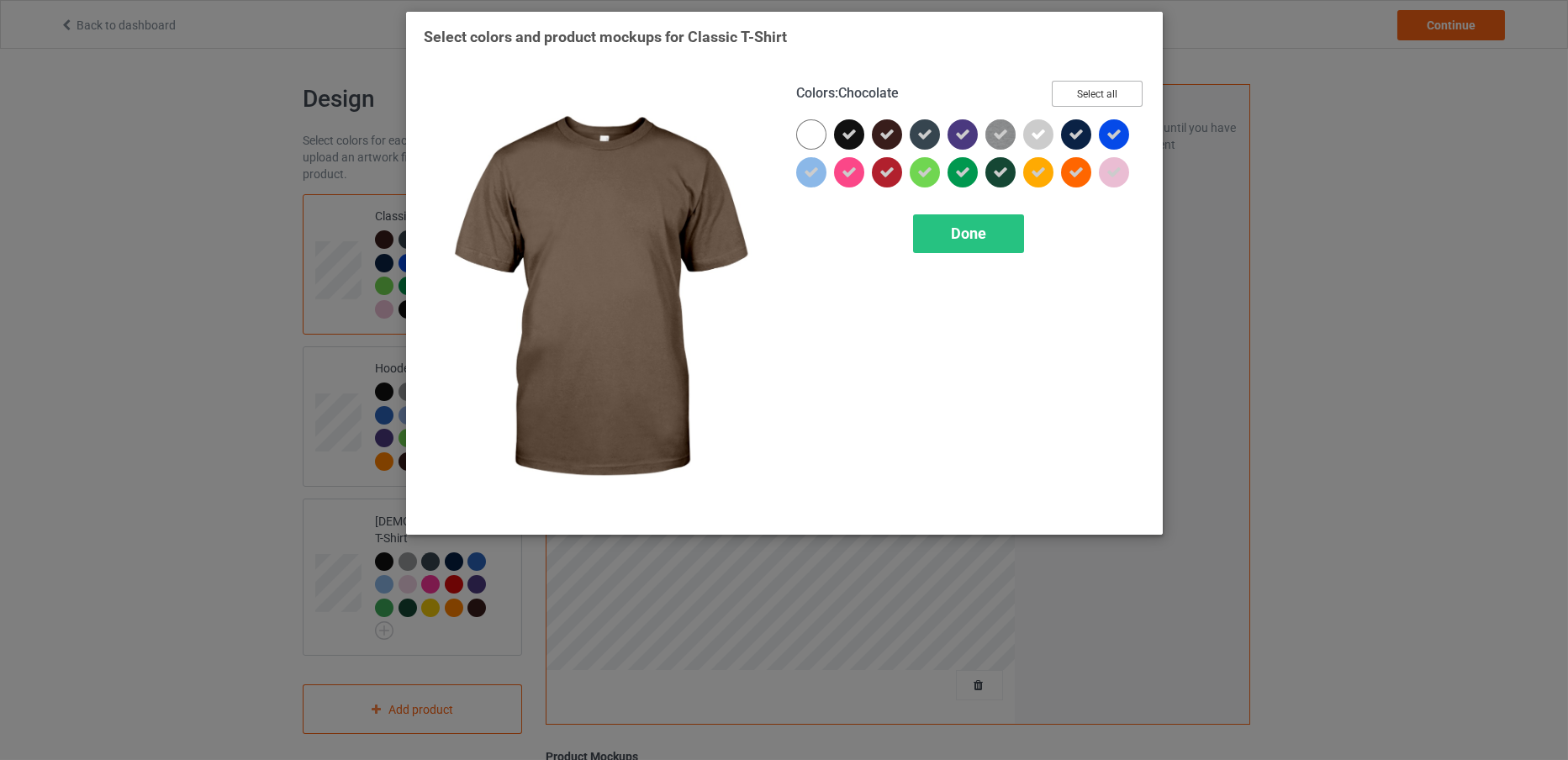
click at [1073, 92] on button "Select all" at bounding box center [1097, 94] width 91 height 26
click at [1073, 92] on button "Reset to Default" at bounding box center [1081, 94] width 122 height 26
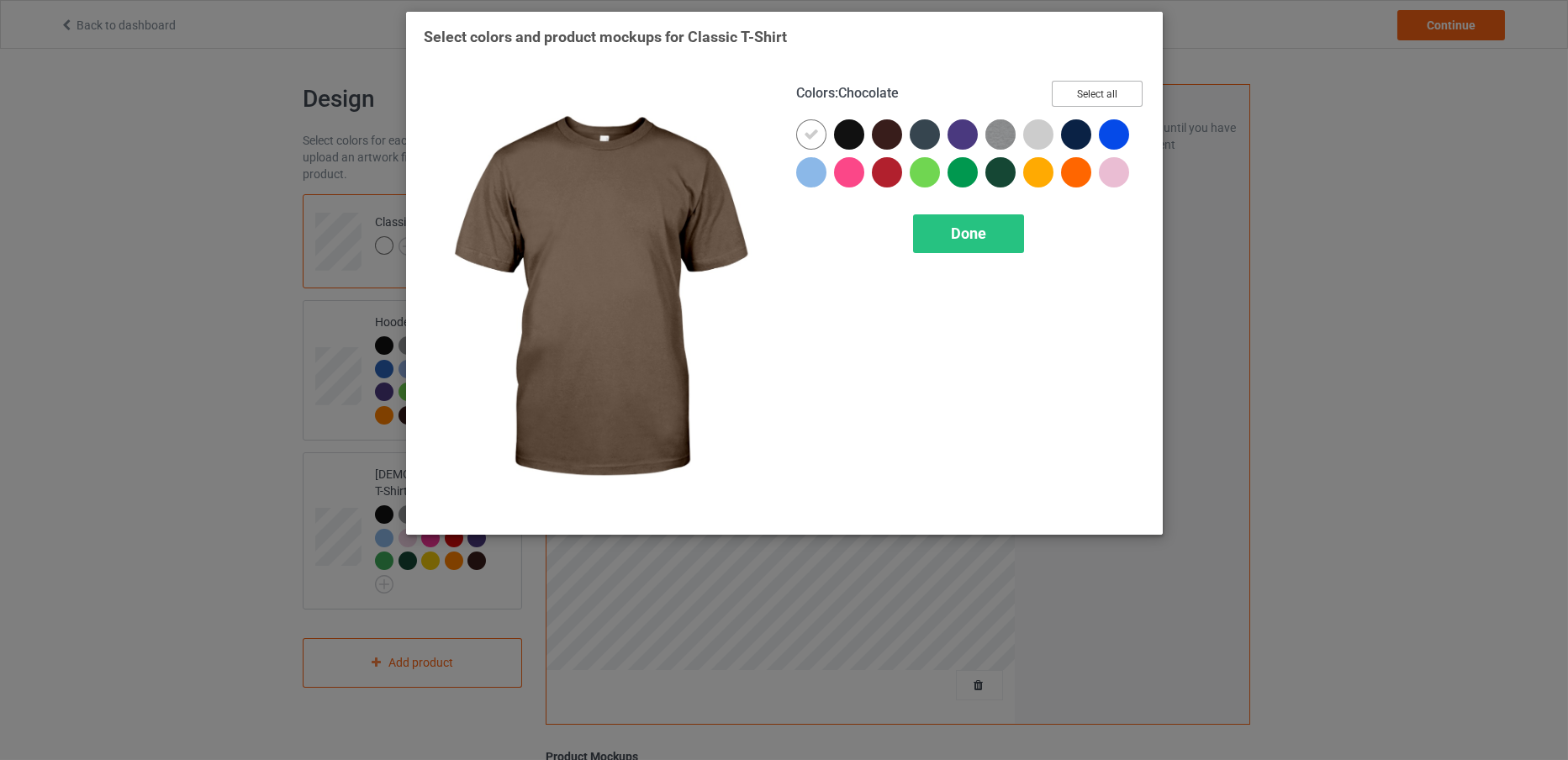
click at [1073, 92] on button "Select all" at bounding box center [1097, 94] width 91 height 26
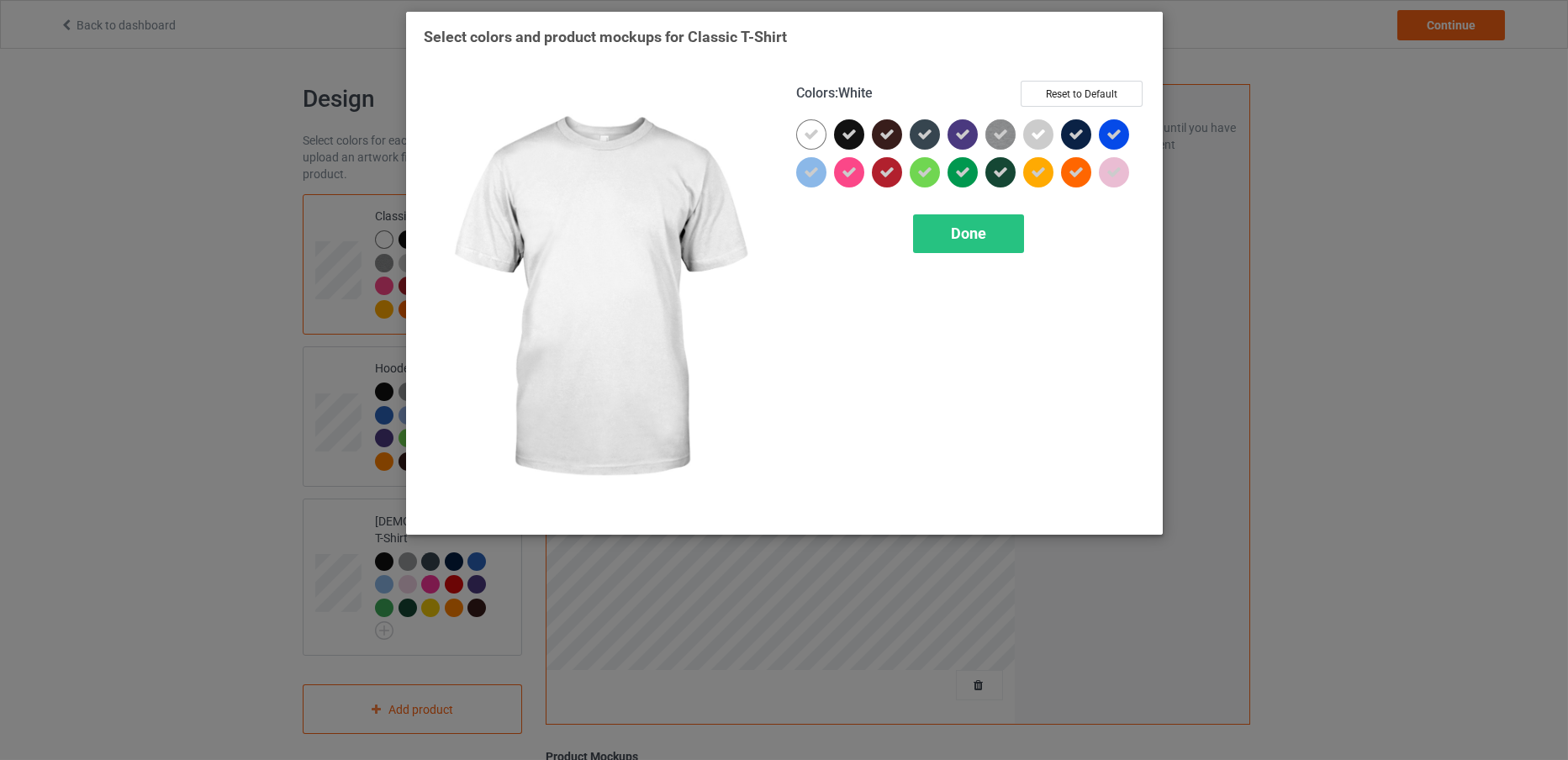
click at [807, 134] on icon at bounding box center [812, 135] width 16 height 16
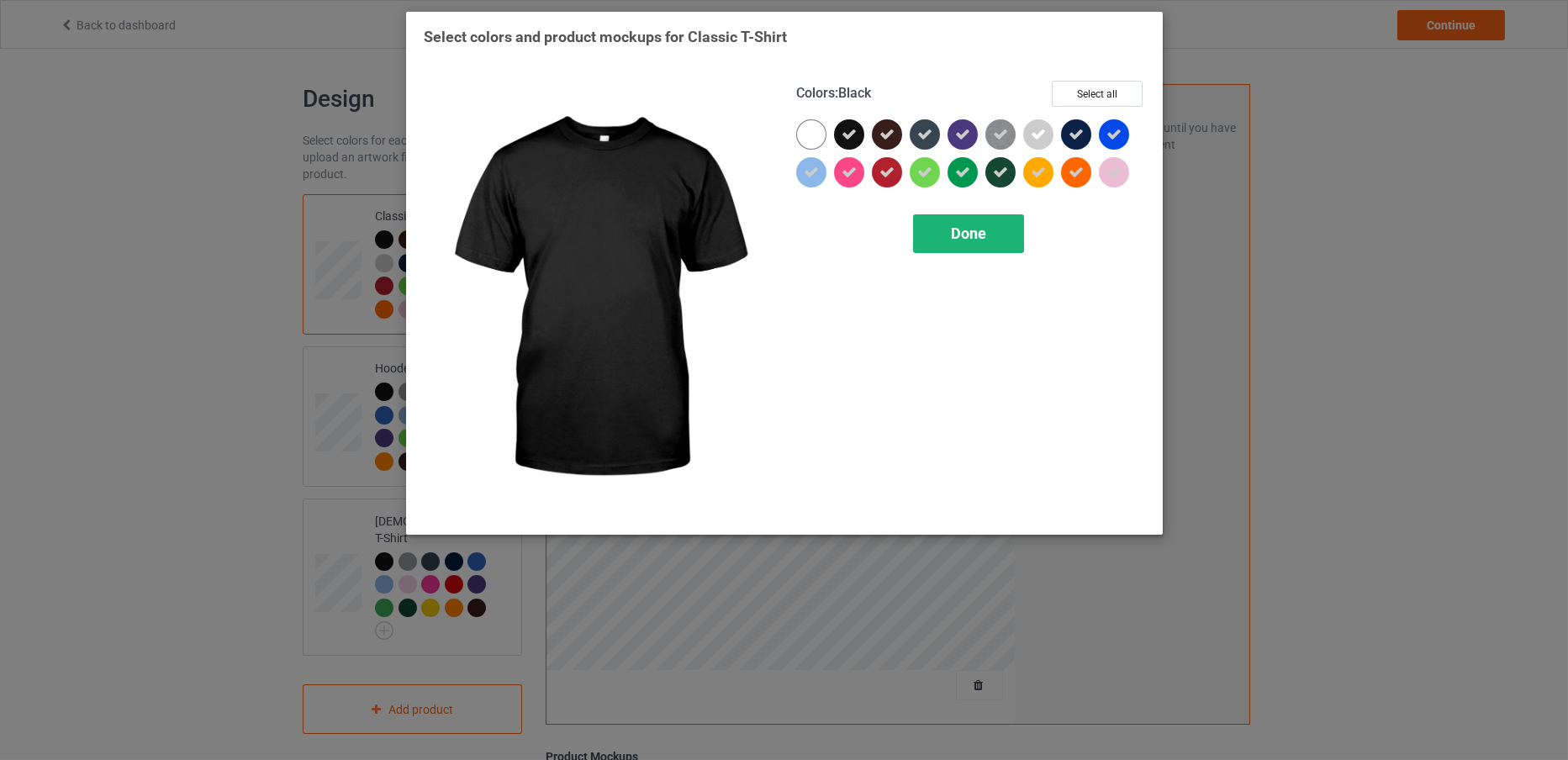
click at [930, 227] on div "Done" at bounding box center [969, 234] width 111 height 39
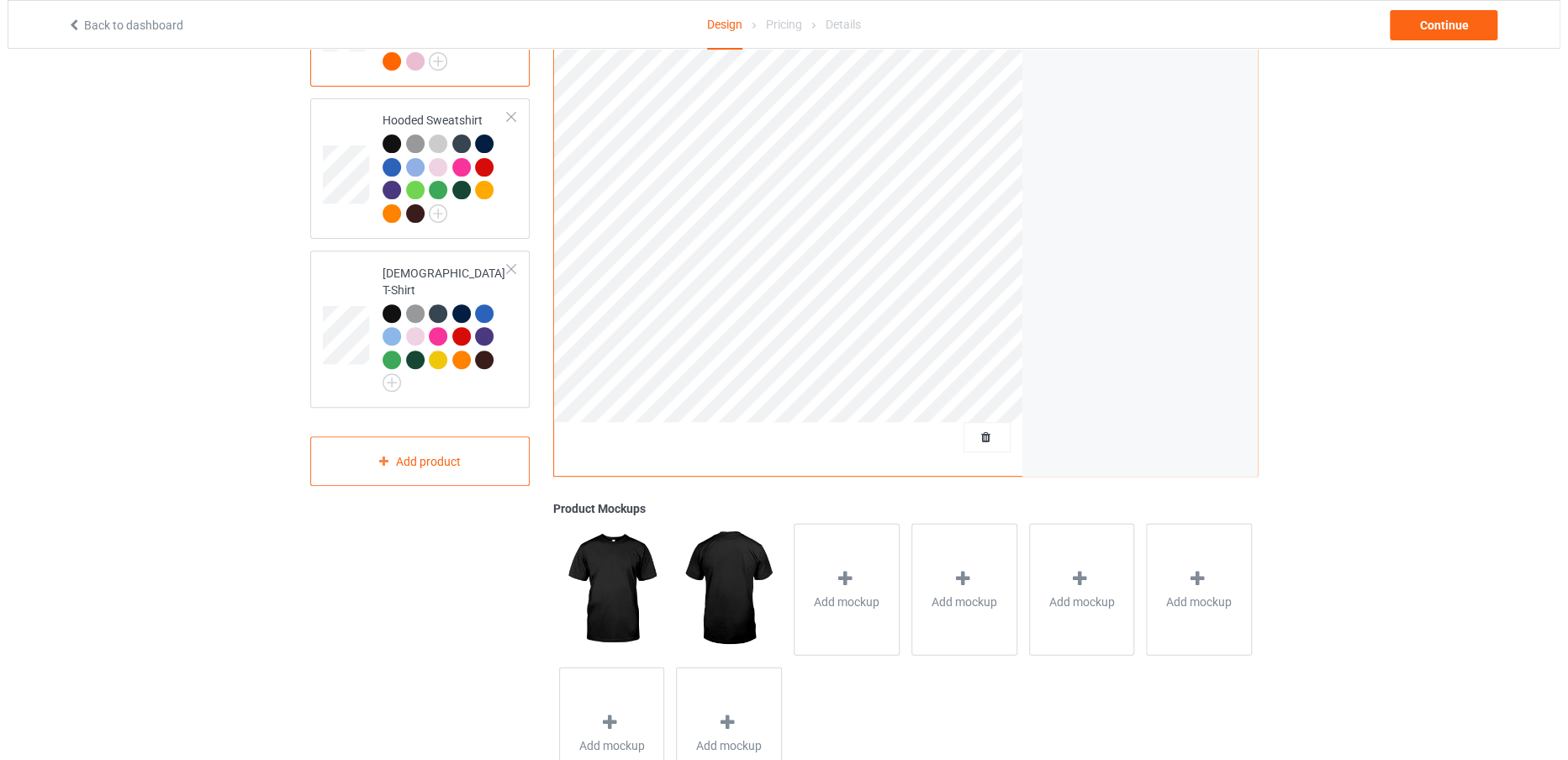
scroll to position [247, 0]
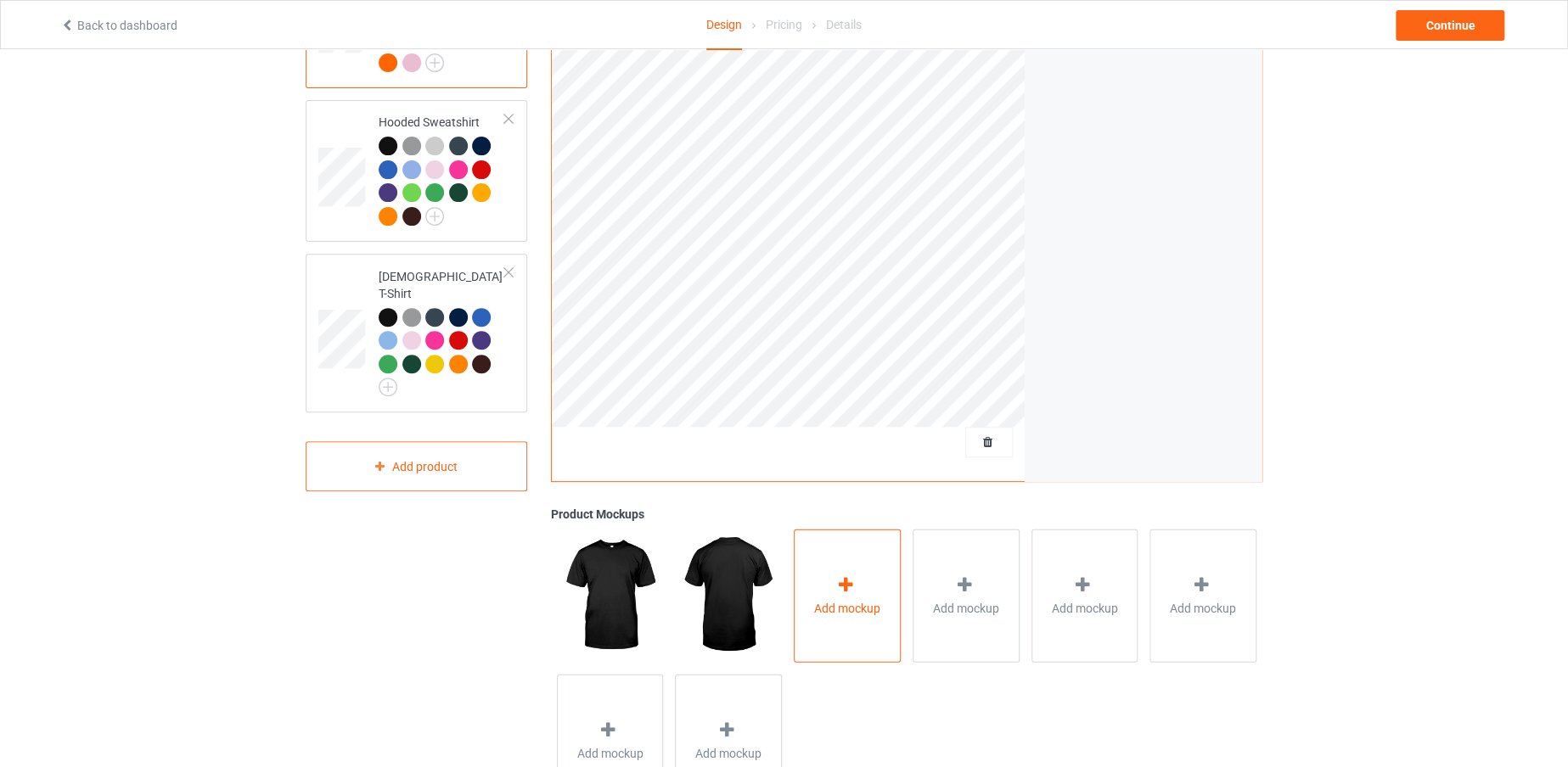
click at [879, 586] on div "Add mockup" at bounding box center [847, 595] width 107 height 133
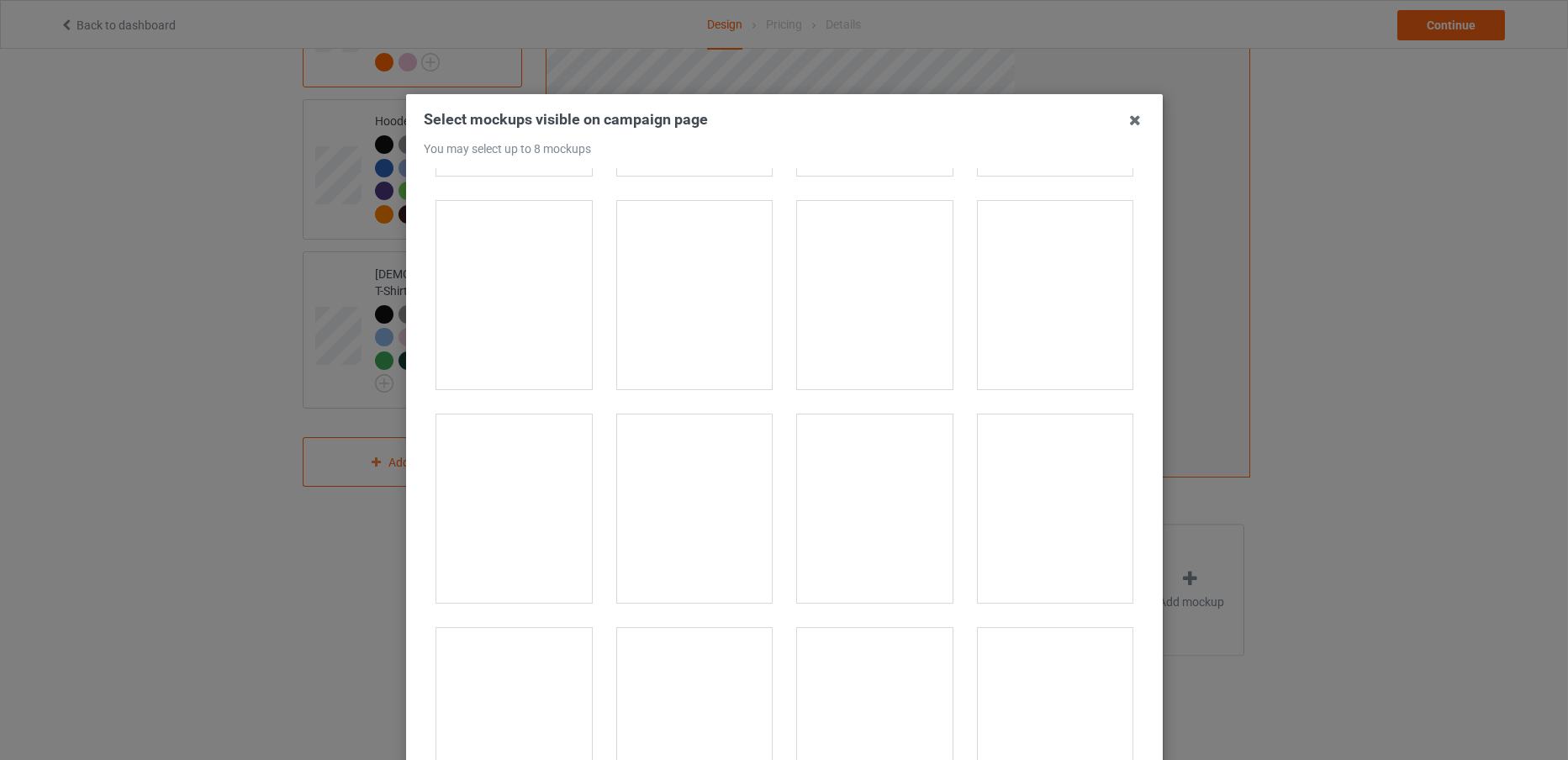
scroll to position [23940, 0]
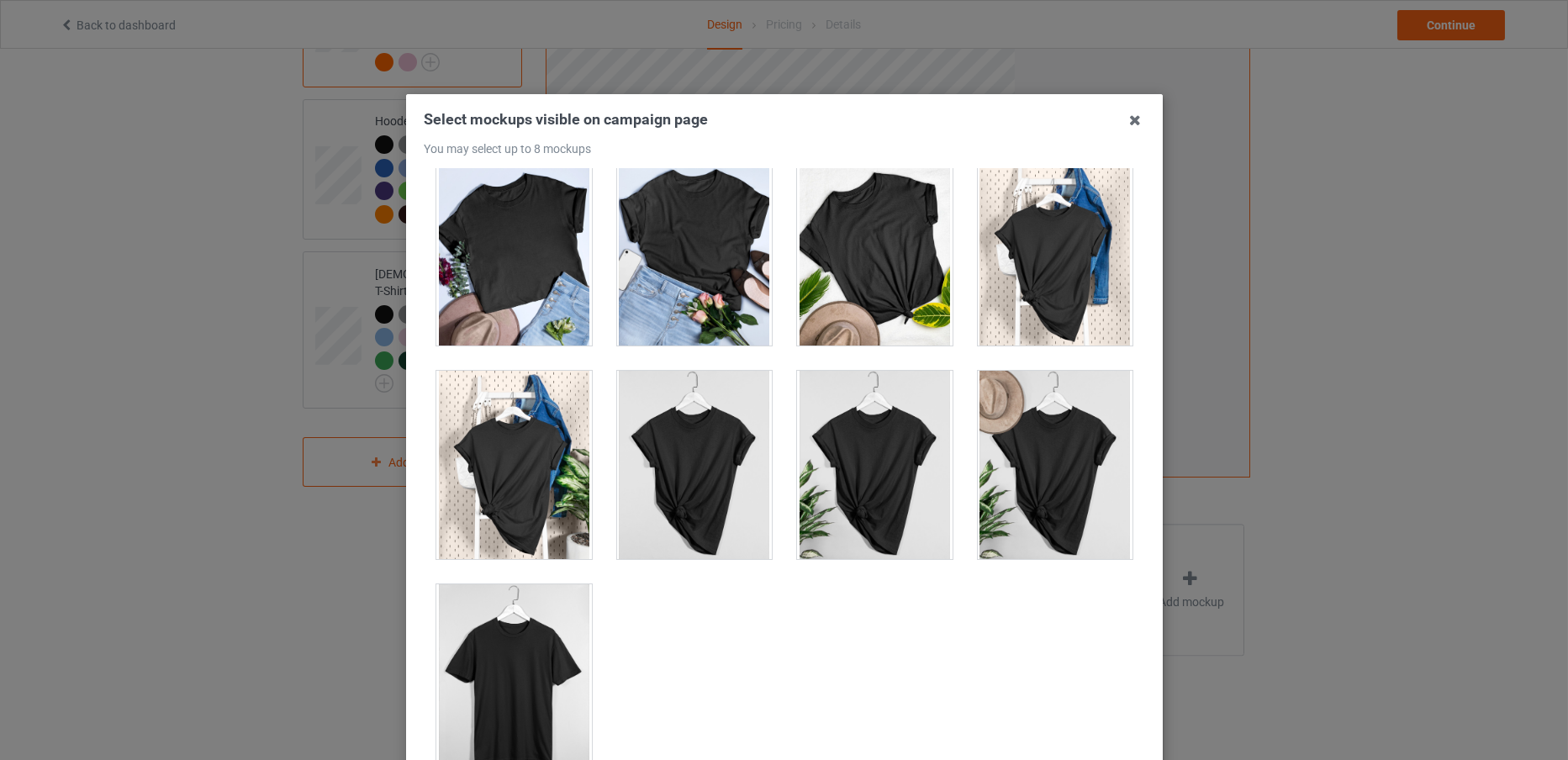
click at [568, 672] on div at bounding box center [513, 678] width 155 height 188
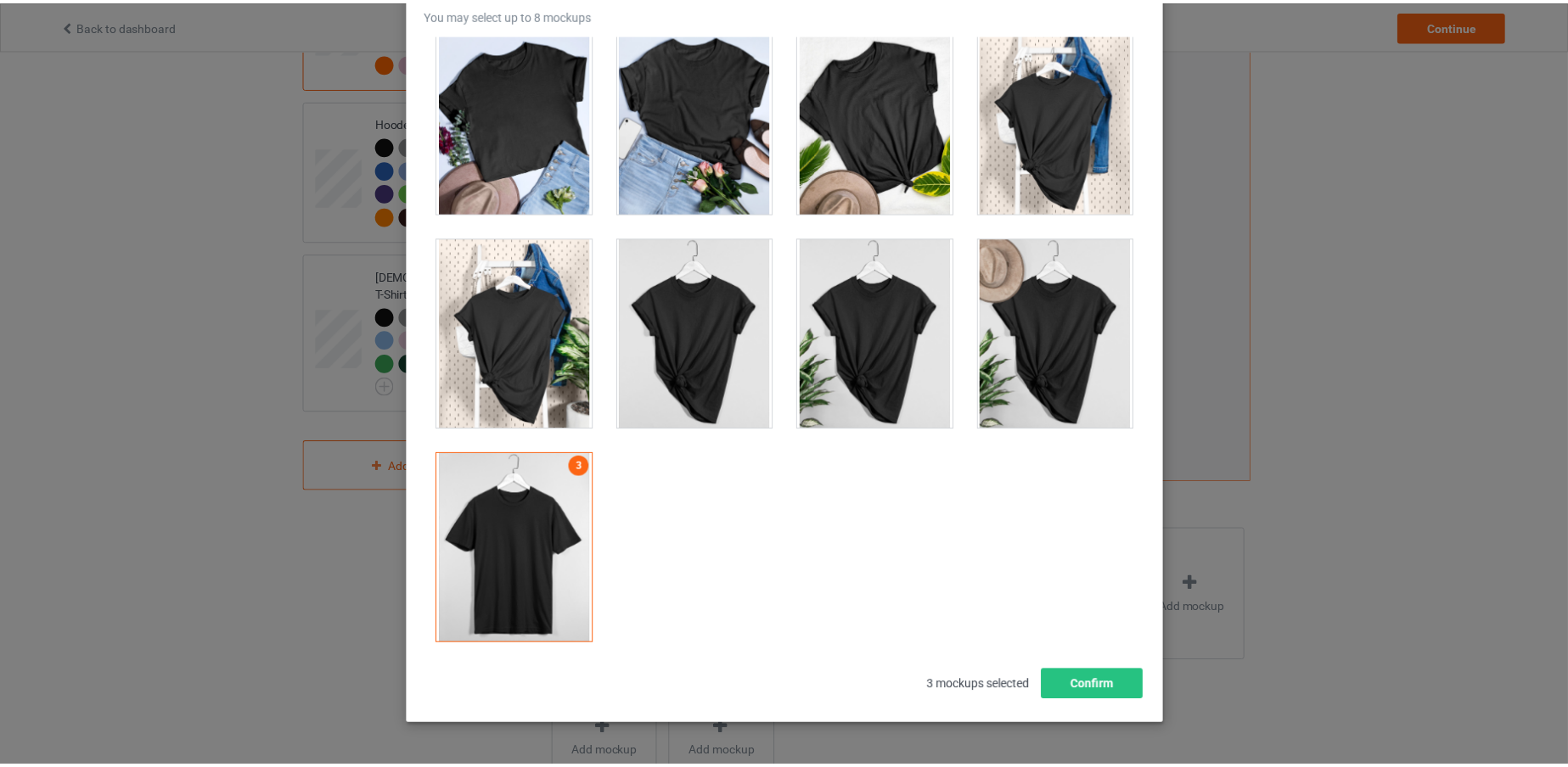
scroll to position [188, 0]
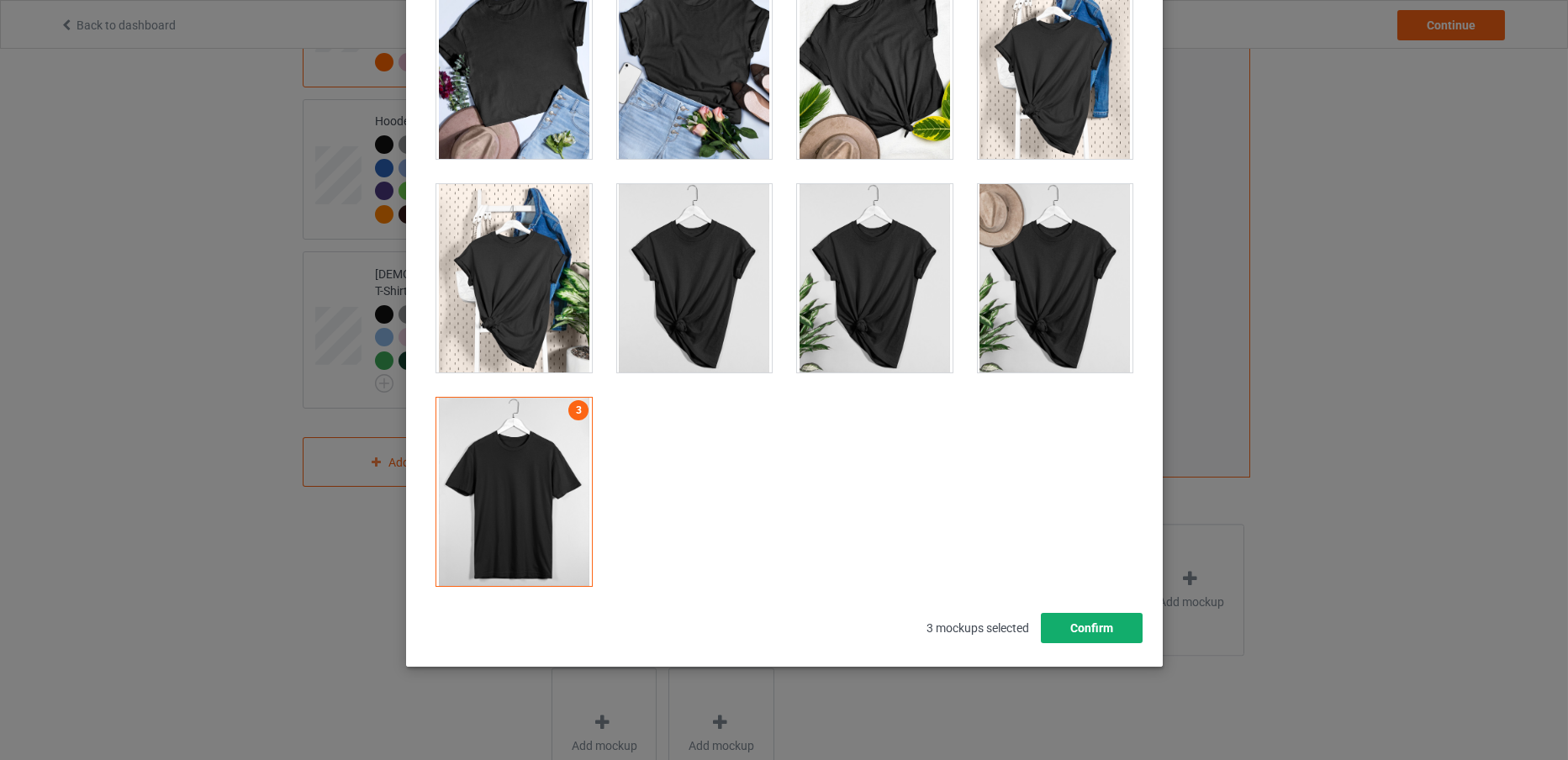
click at [1082, 627] on button "Confirm" at bounding box center [1091, 627] width 101 height 30
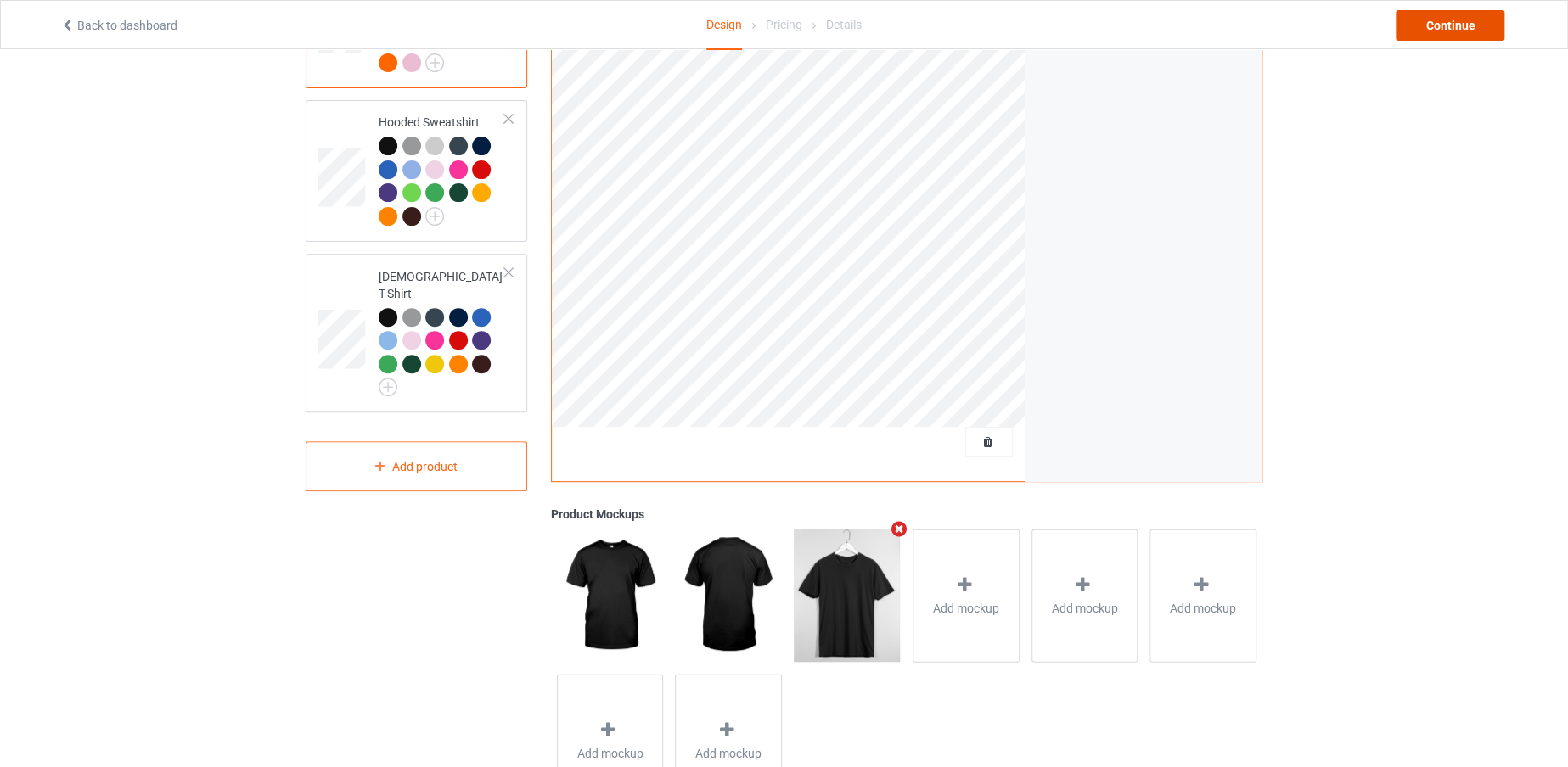
click at [1433, 20] on div "Continue" at bounding box center [1450, 25] width 108 height 31
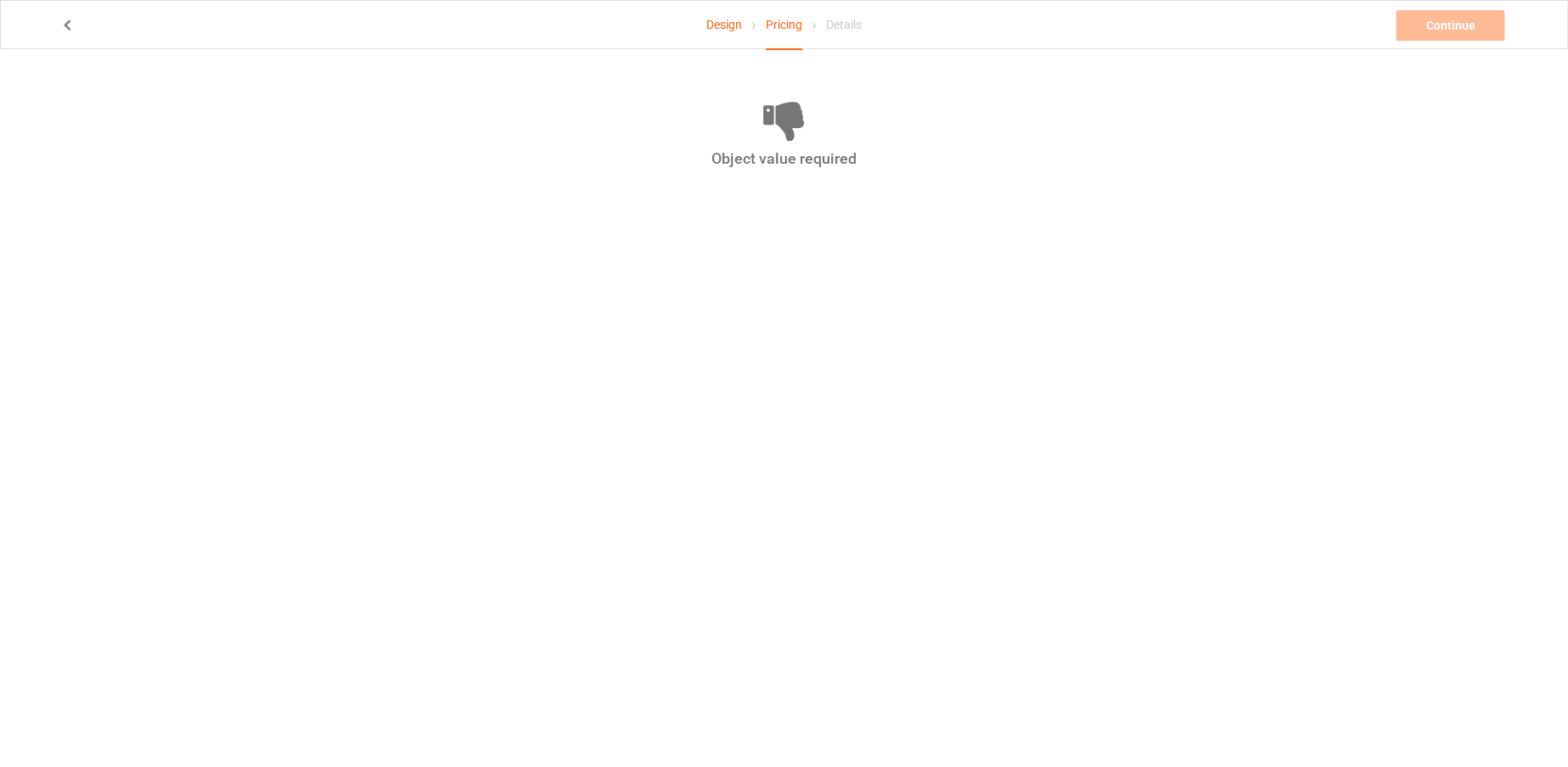
click at [72, 30] on link at bounding box center [68, 26] width 17 height 14
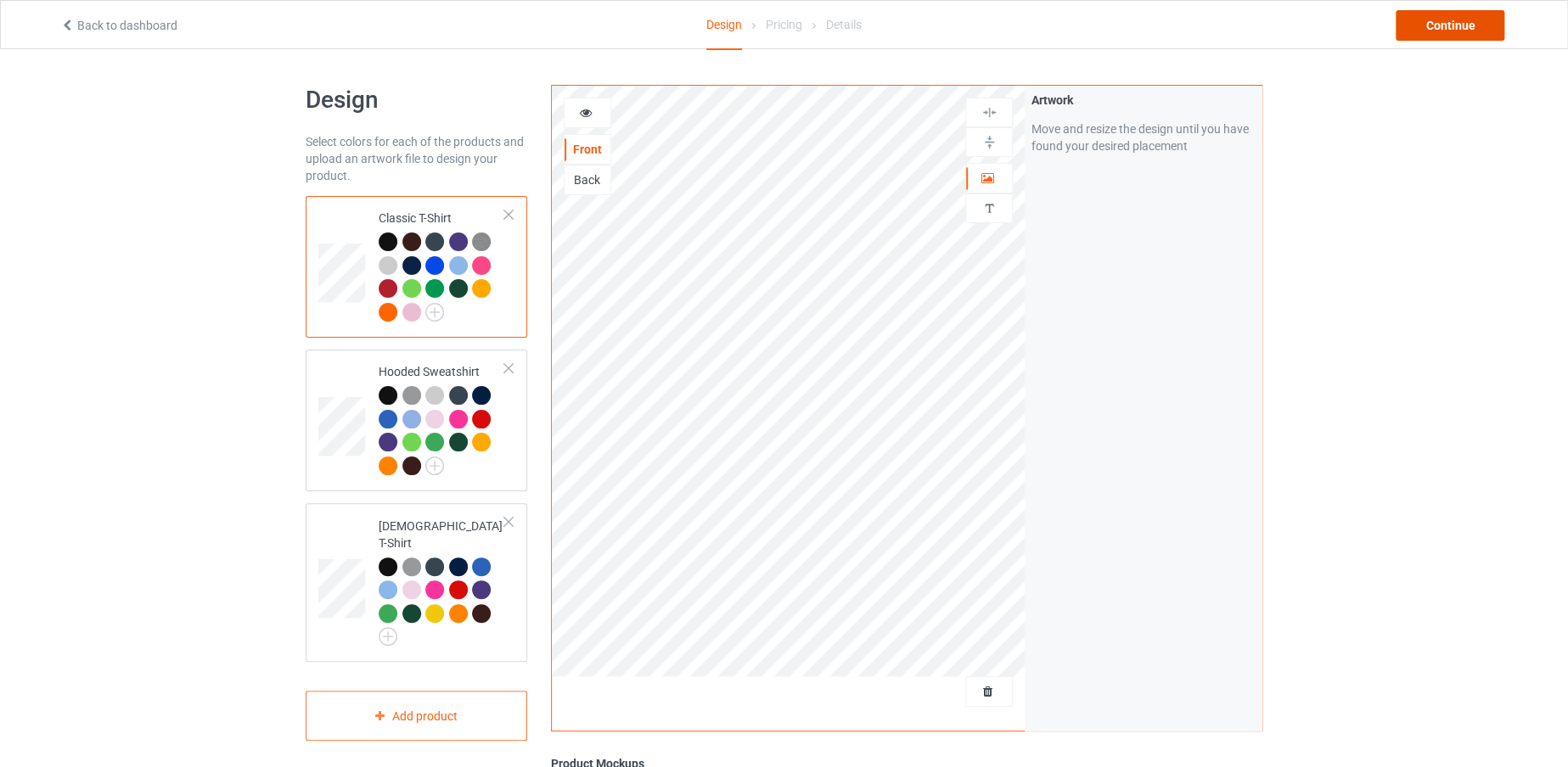
click at [1447, 28] on div "Continue" at bounding box center [1450, 25] width 108 height 31
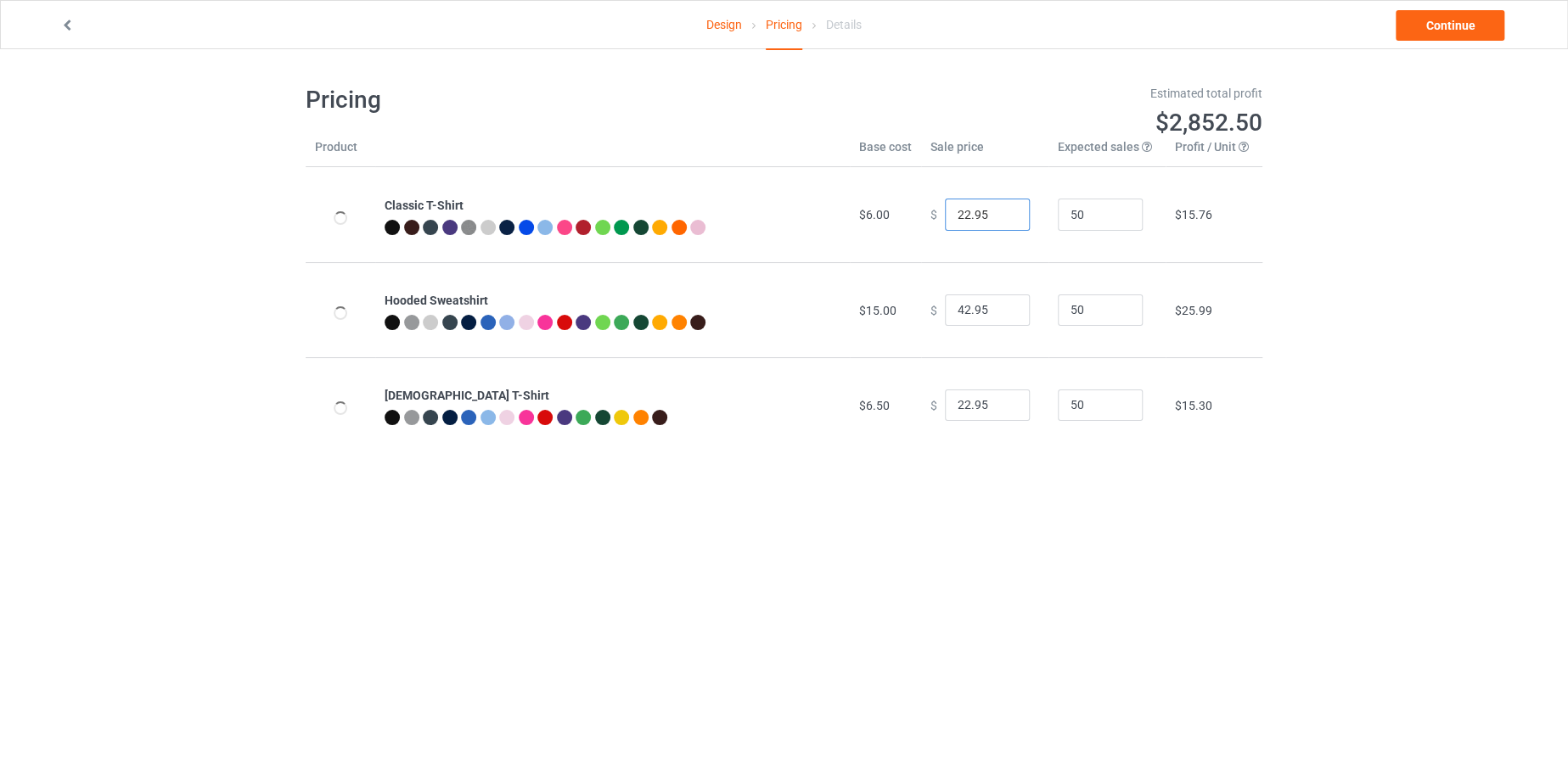
drag, startPoint x: 961, startPoint y: 210, endPoint x: 947, endPoint y: 212, distance: 14.1
click at [947, 212] on input "22.95" at bounding box center [987, 215] width 85 height 32
type input "19.95"
drag, startPoint x: 961, startPoint y: 310, endPoint x: 949, endPoint y: 310, distance: 12.0
click at [949, 310] on input "42.95" at bounding box center [987, 310] width 85 height 32
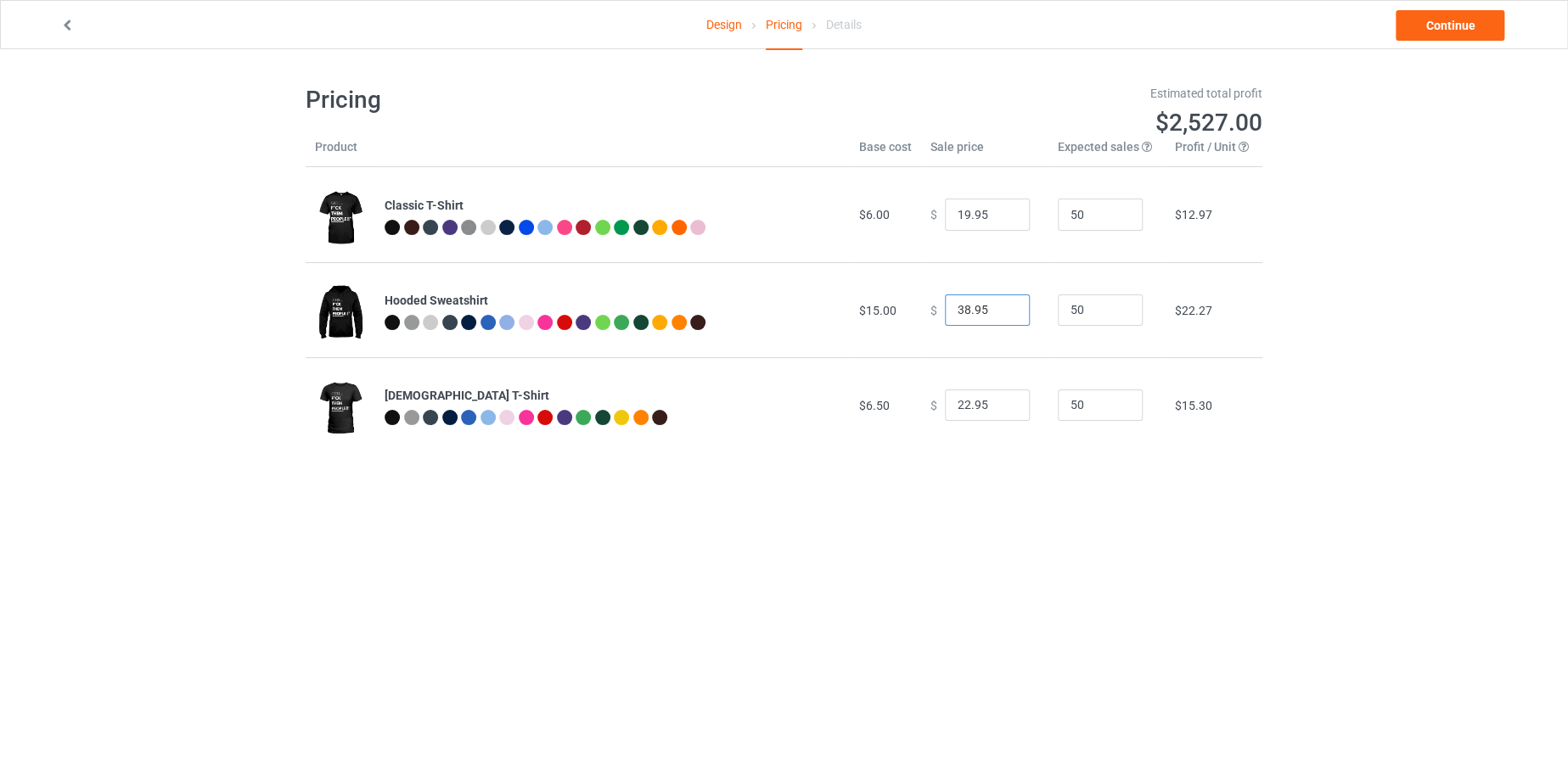
type input "38.95"
drag, startPoint x: 958, startPoint y: 399, endPoint x: 946, endPoint y: 403, distance: 12.6
click at [946, 403] on input "22.95" at bounding box center [987, 406] width 85 height 32
type input "19.95"
click at [1454, 32] on link "Continue" at bounding box center [1450, 25] width 108 height 31
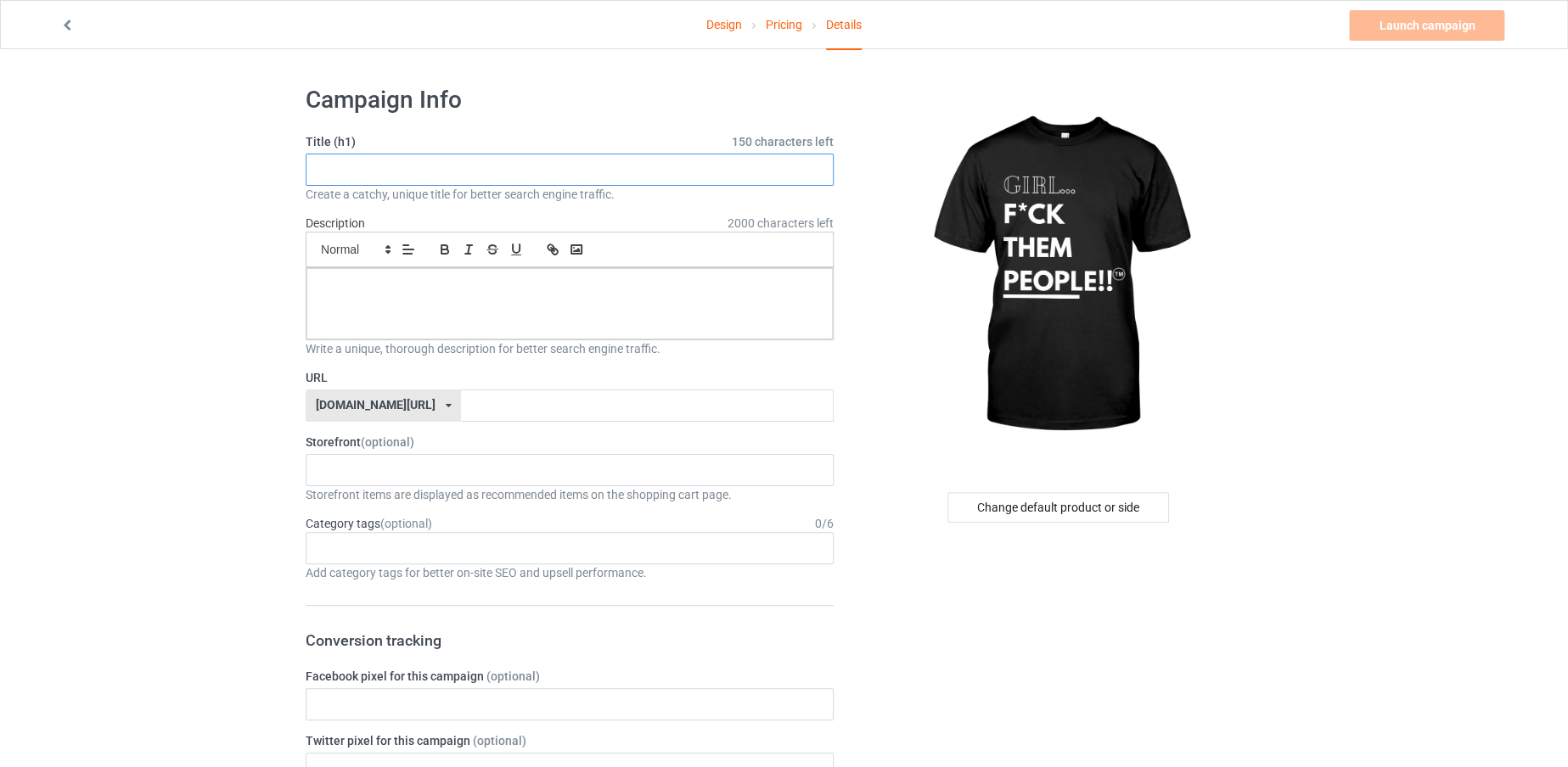
click at [621, 162] on input "text" at bounding box center [569, 169] width 528 height 32
paste input "least obvious scam"
type input "least obvious scam"
paste input "GIRL... F*CK THEM PEOPLE!"
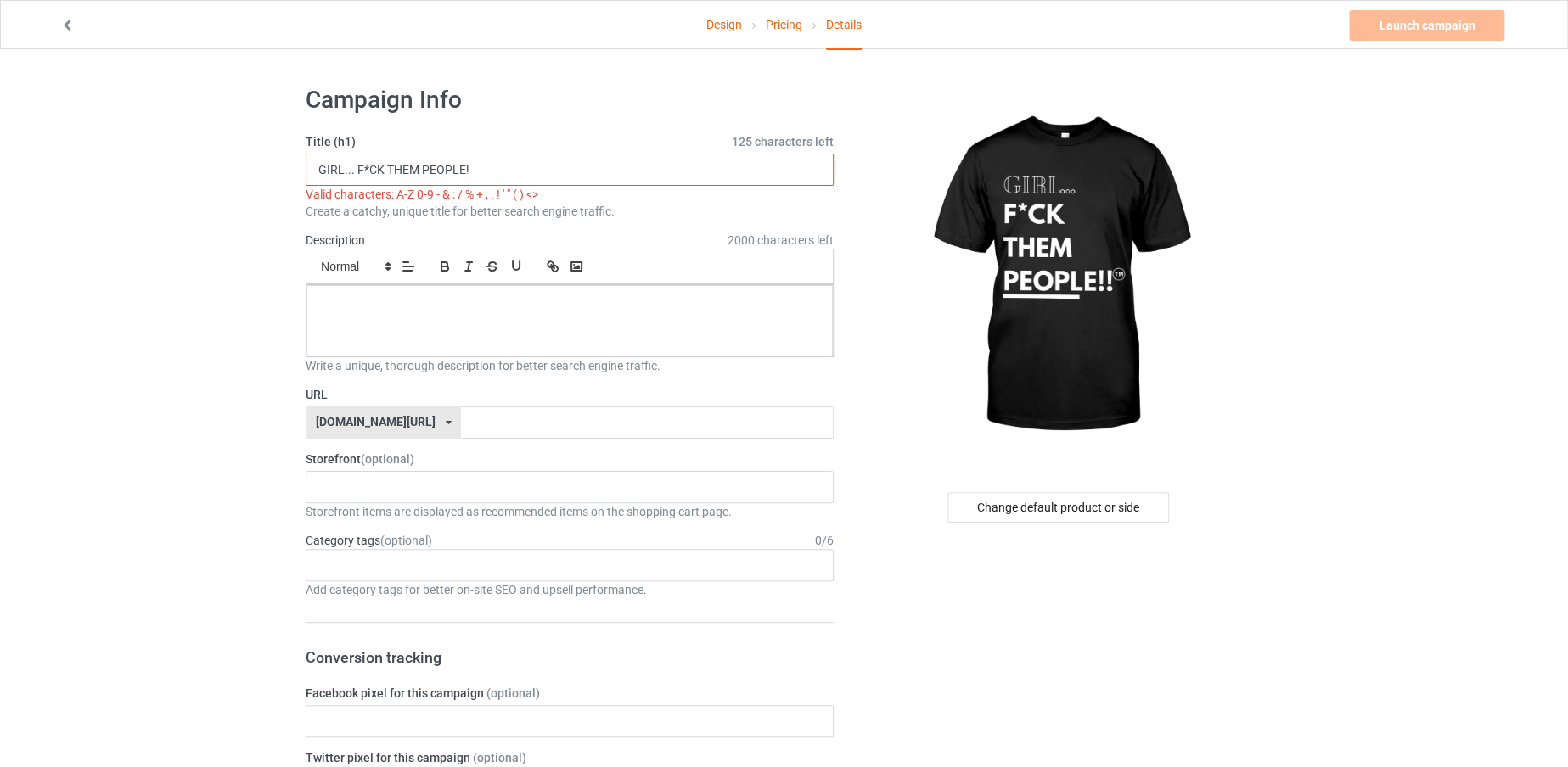
click at [348, 161] on input "GIRL... F*CK THEM PEOPLE!" at bounding box center [569, 169] width 528 height 32
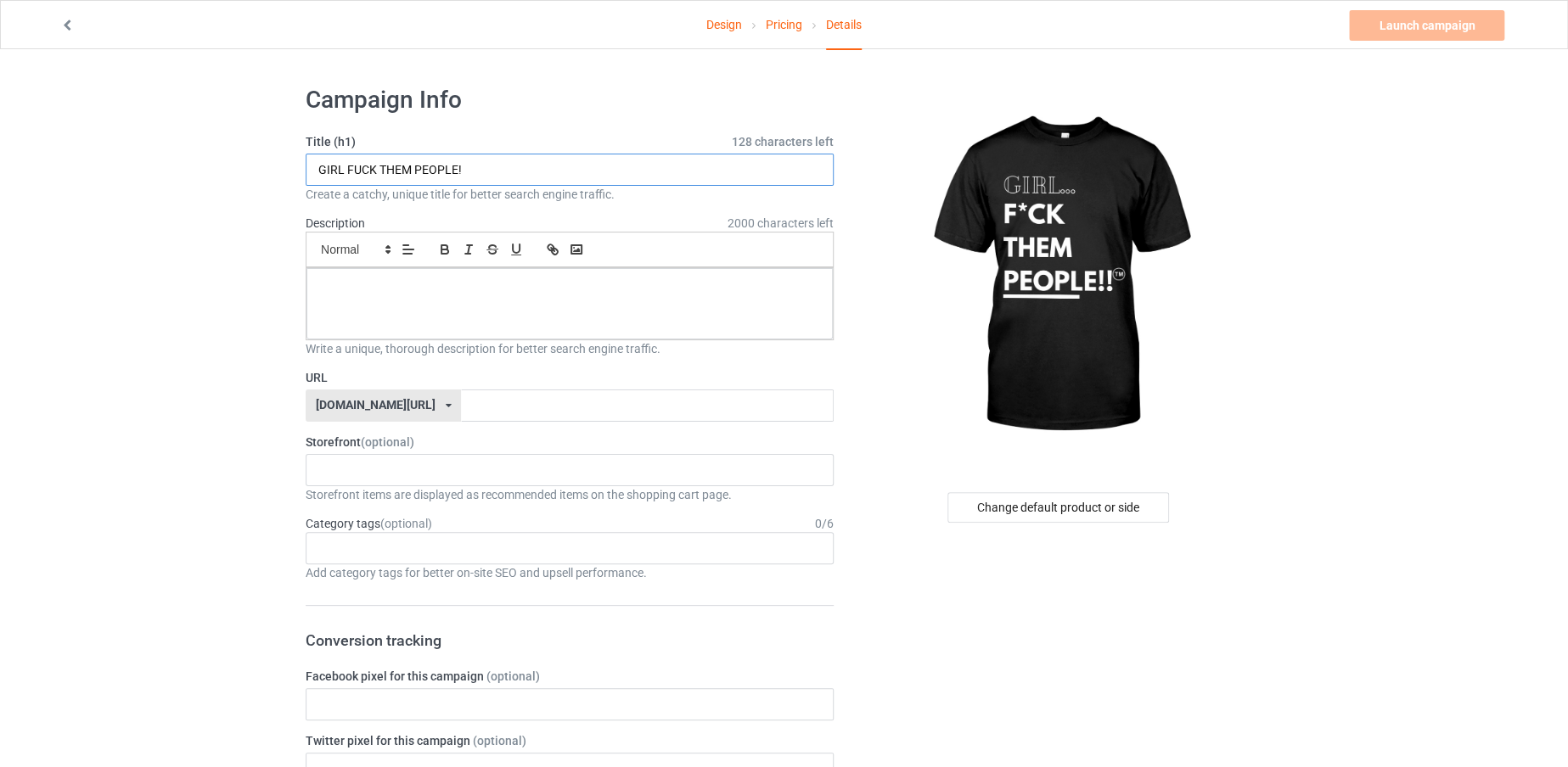
click at [472, 175] on input "GIRL FUCK THEM PEOPLE!" at bounding box center [569, 169] width 528 height 32
drag, startPoint x: 472, startPoint y: 175, endPoint x: 279, endPoint y: 153, distance: 194.2
type input "GIRL FUCK THEM PEOPLE!"
click at [482, 410] on input "text" at bounding box center [646, 406] width 371 height 32
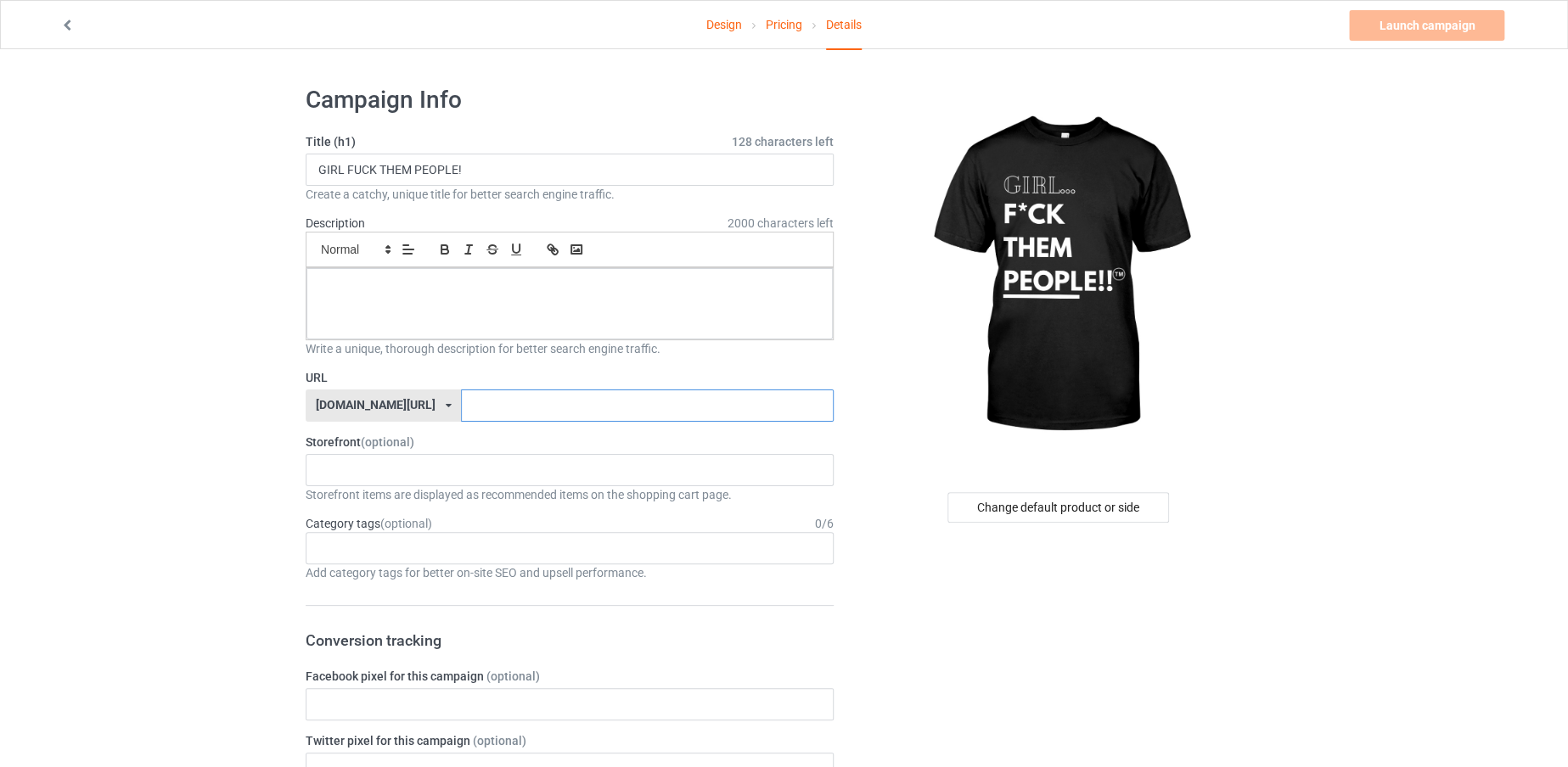
paste input "GIRL FUCK THEM PEOPLE!"
type input "GIRLFUCKTHEMPEOPLE"
click at [537, 320] on div at bounding box center [569, 303] width 526 height 71
click at [1397, 30] on link "Launch campaign" at bounding box center [1426, 25] width 156 height 31
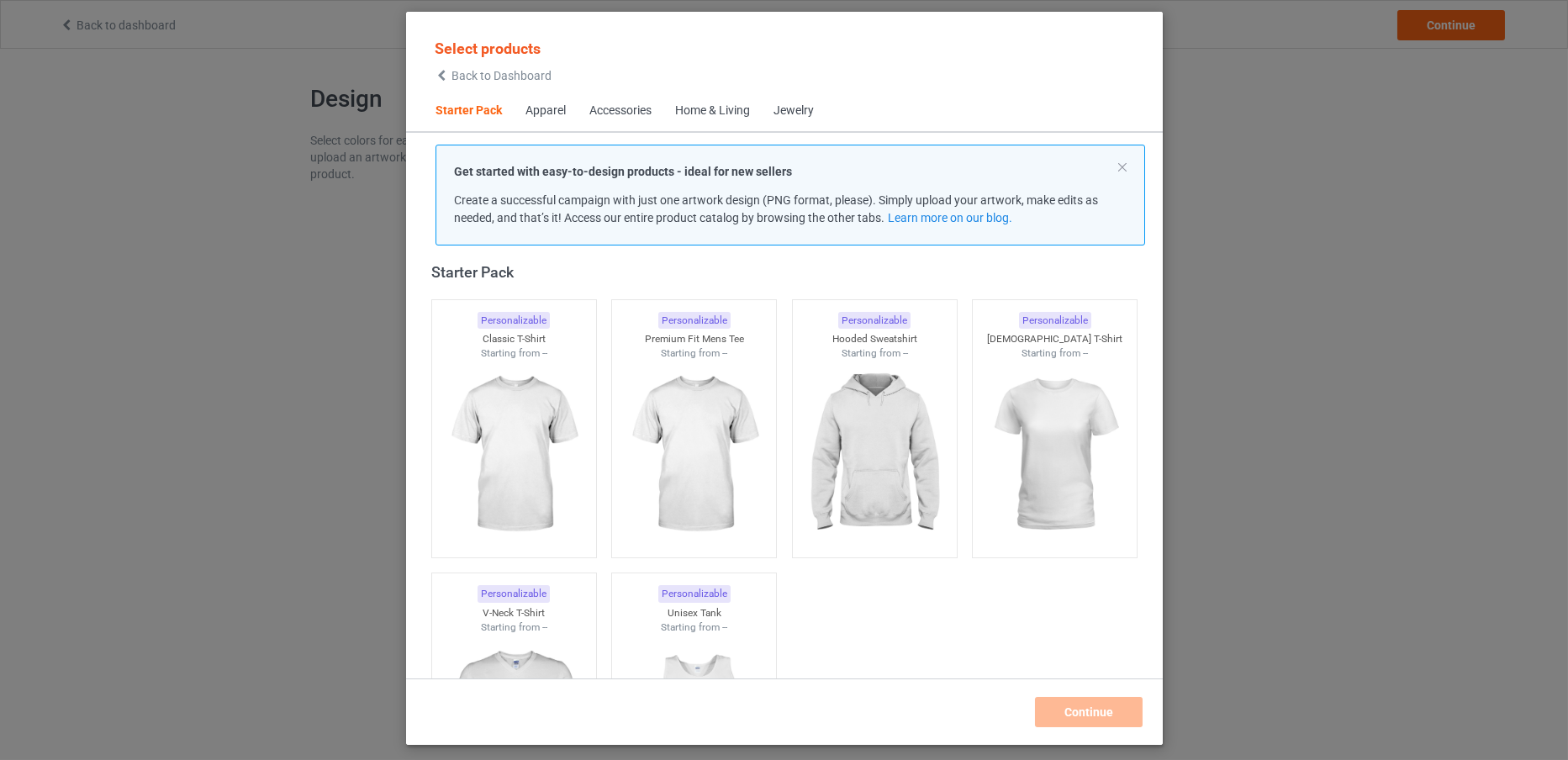
click at [504, 74] on span "Back to Dashboard" at bounding box center [502, 76] width 101 height 14
